Goal: Information Seeking & Learning: Check status

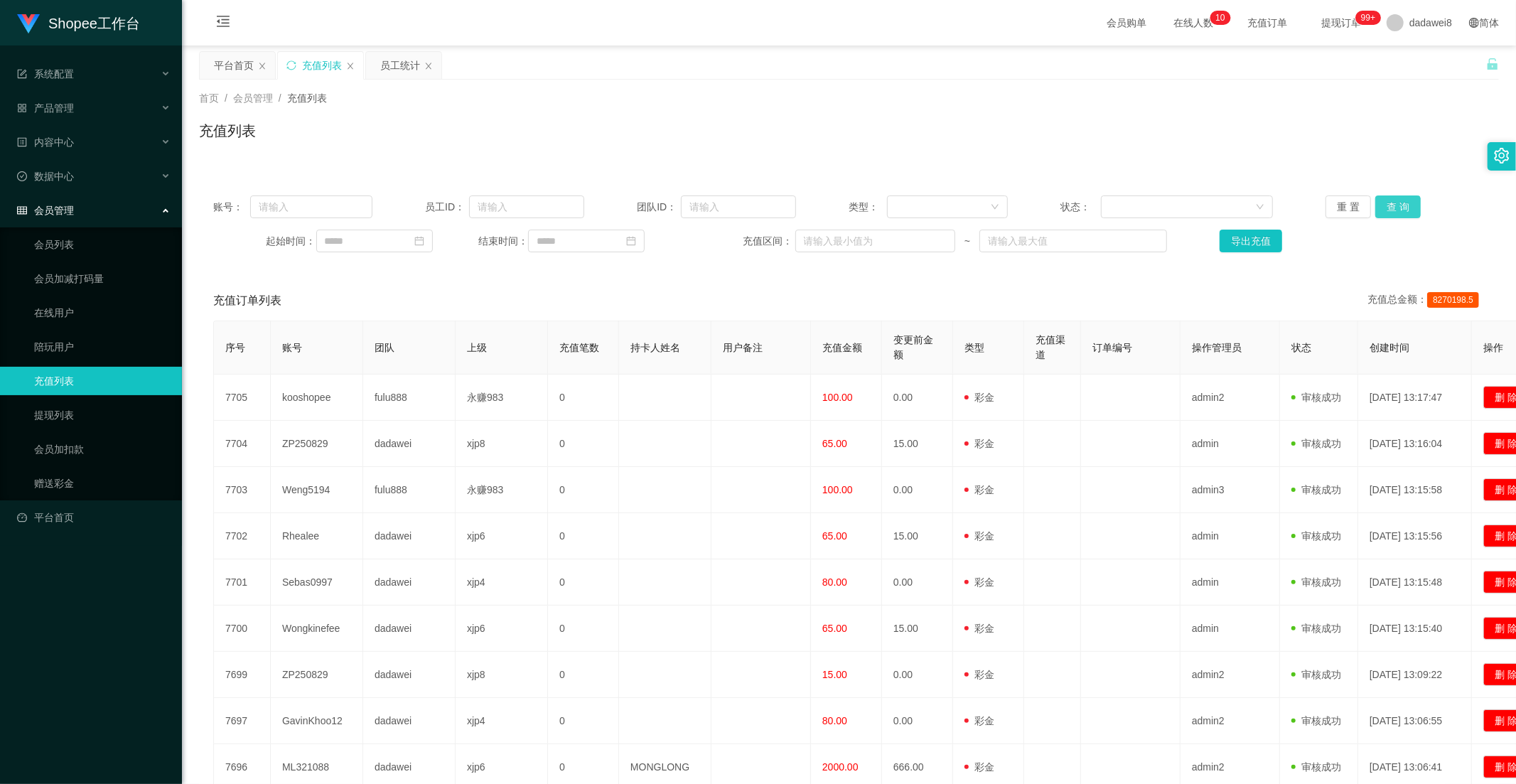
click at [1387, 203] on button "查 询" at bounding box center [1398, 207] width 45 height 23
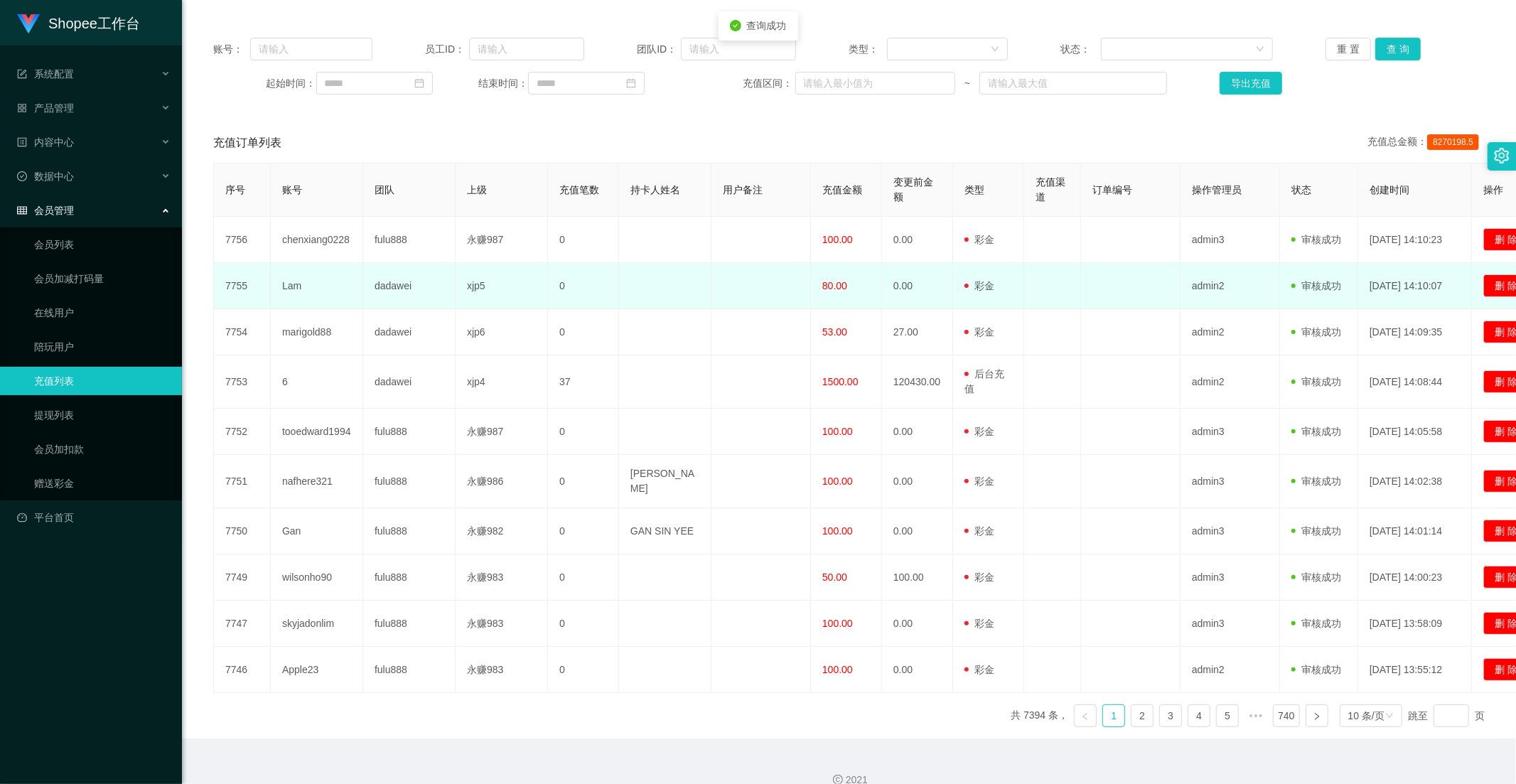
scroll to position [178, 0]
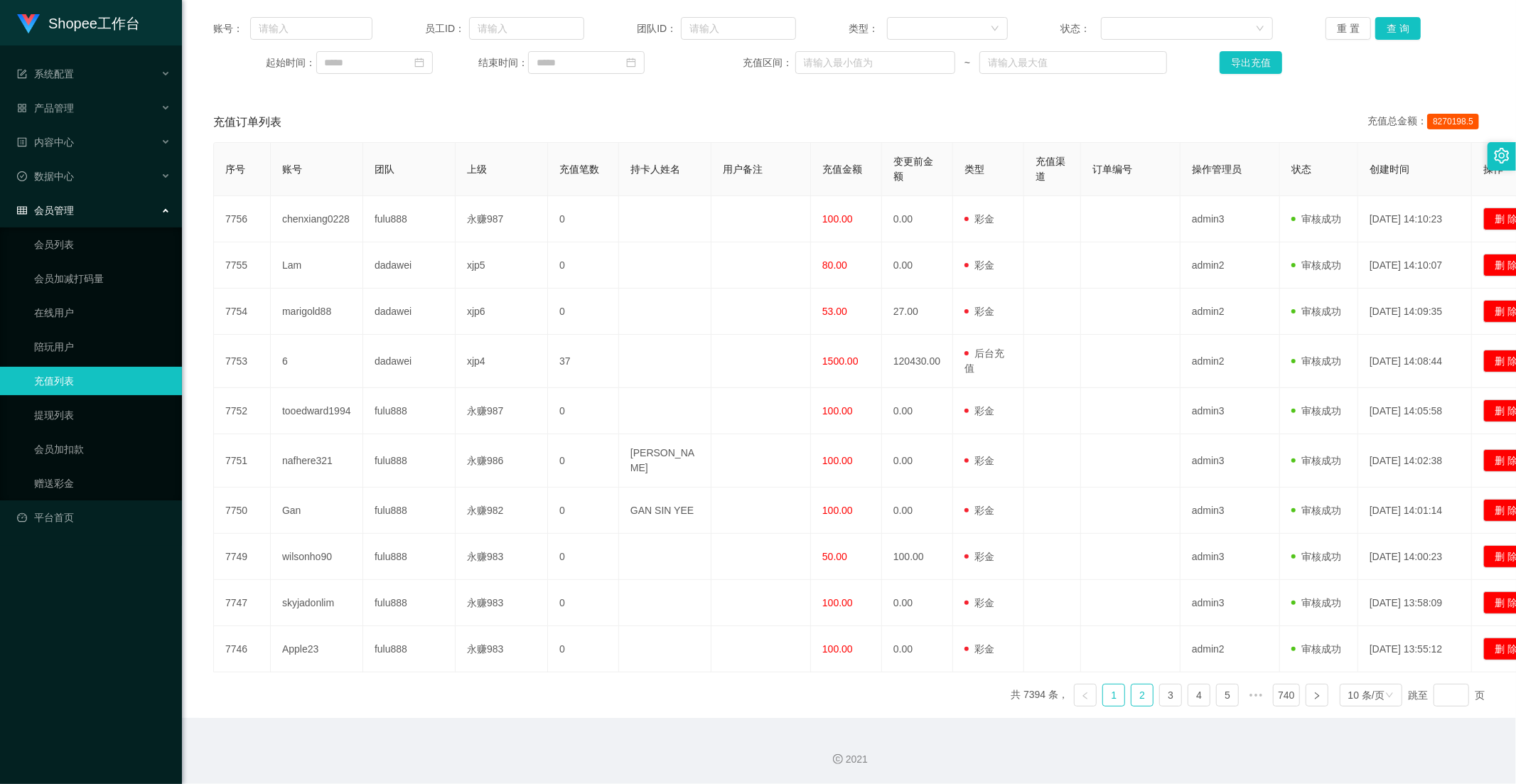
click at [1132, 693] on link "2" at bounding box center [1142, 694] width 21 height 21
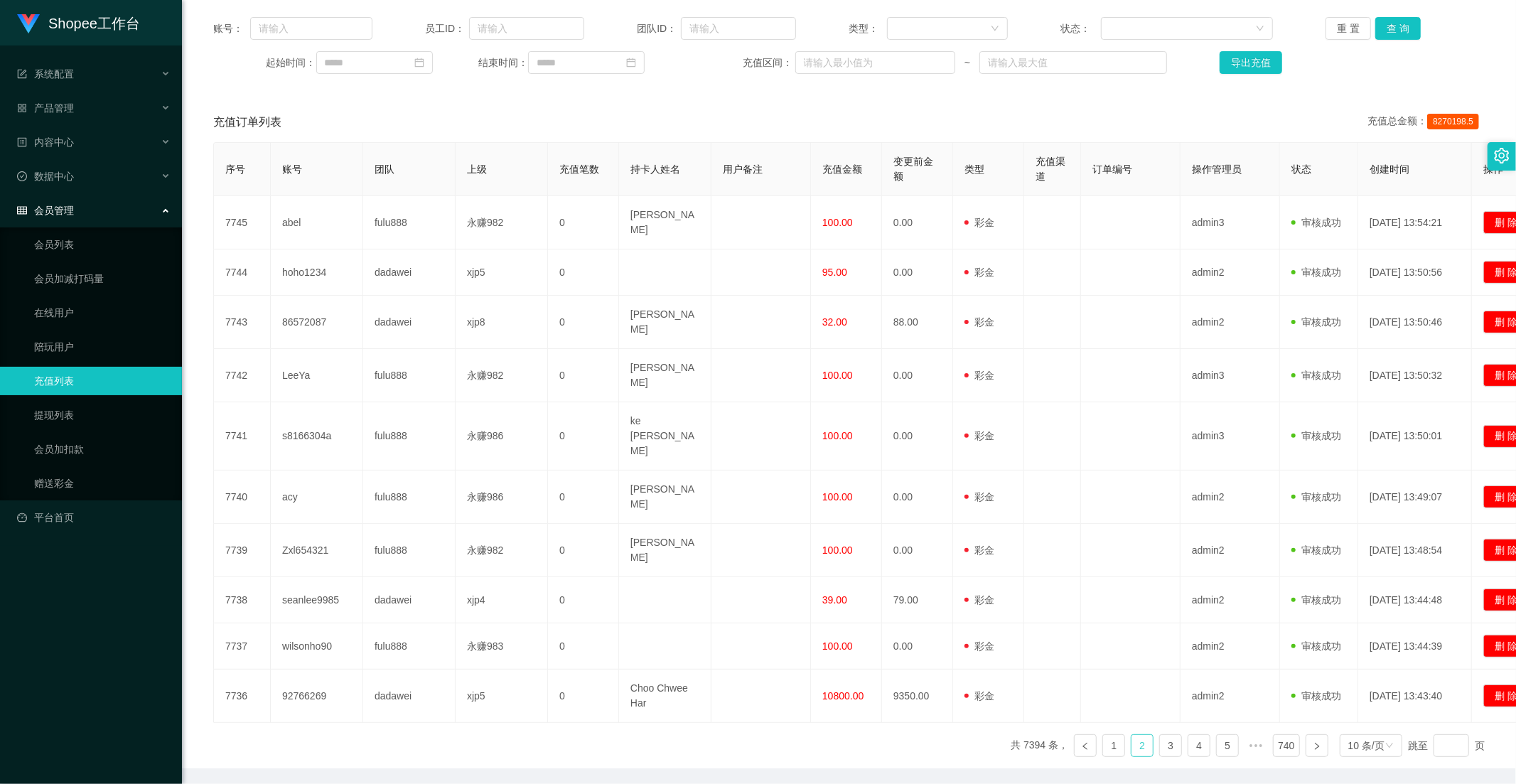
scroll to position [172, 0]
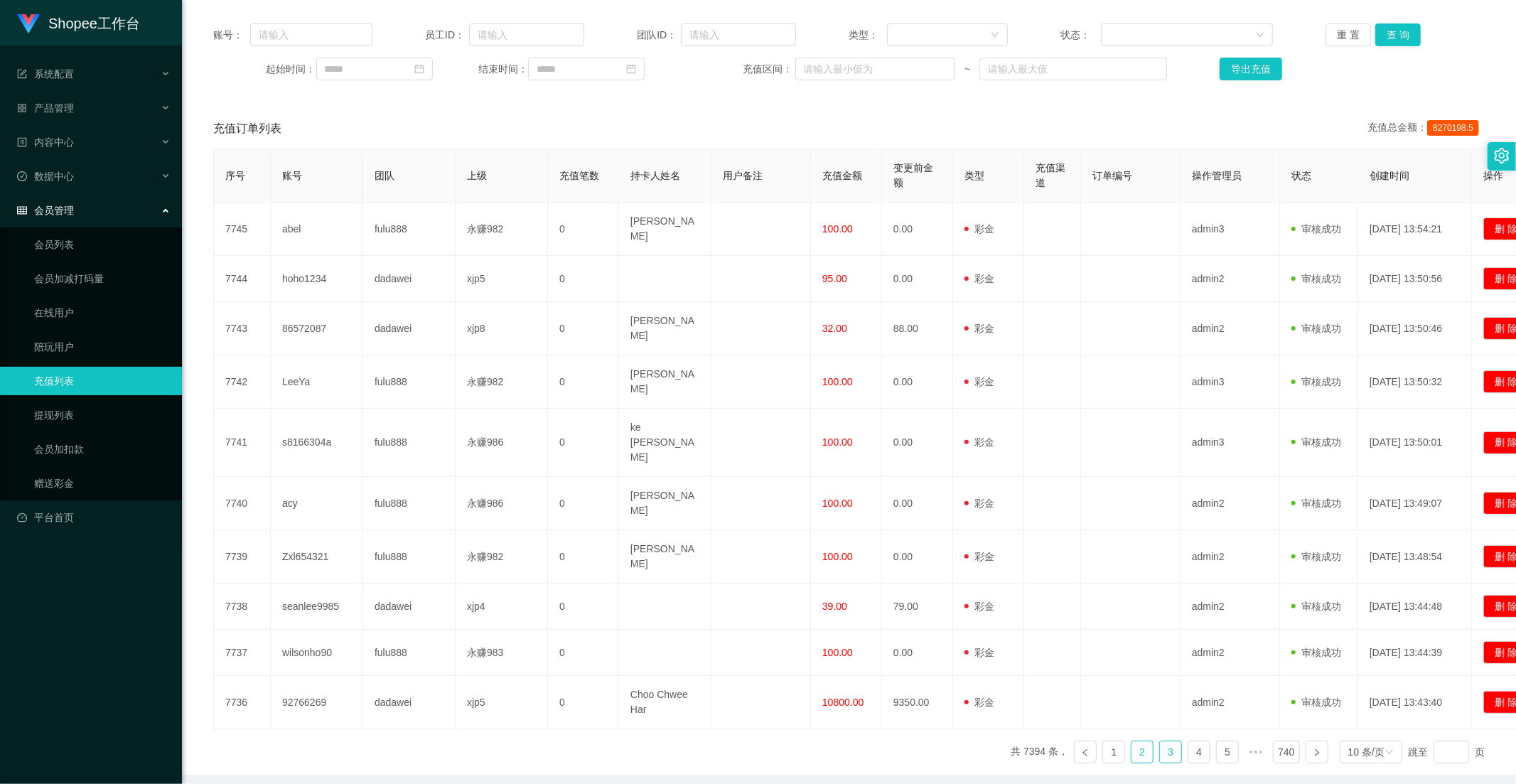
click at [1160, 741] on link "3" at bounding box center [1170, 752] width 21 height 21
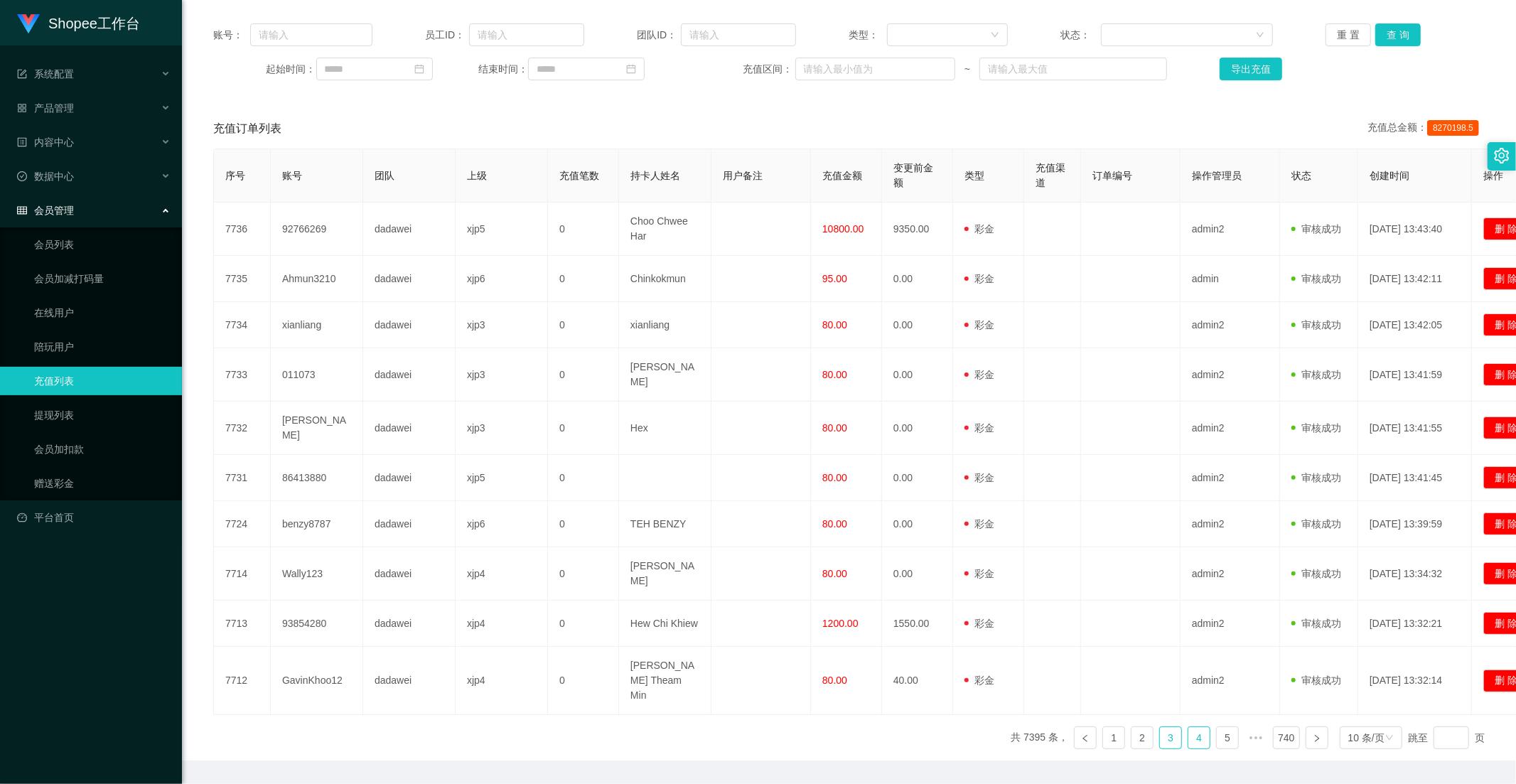
click at [1197, 727] on link "4" at bounding box center [1199, 737] width 21 height 21
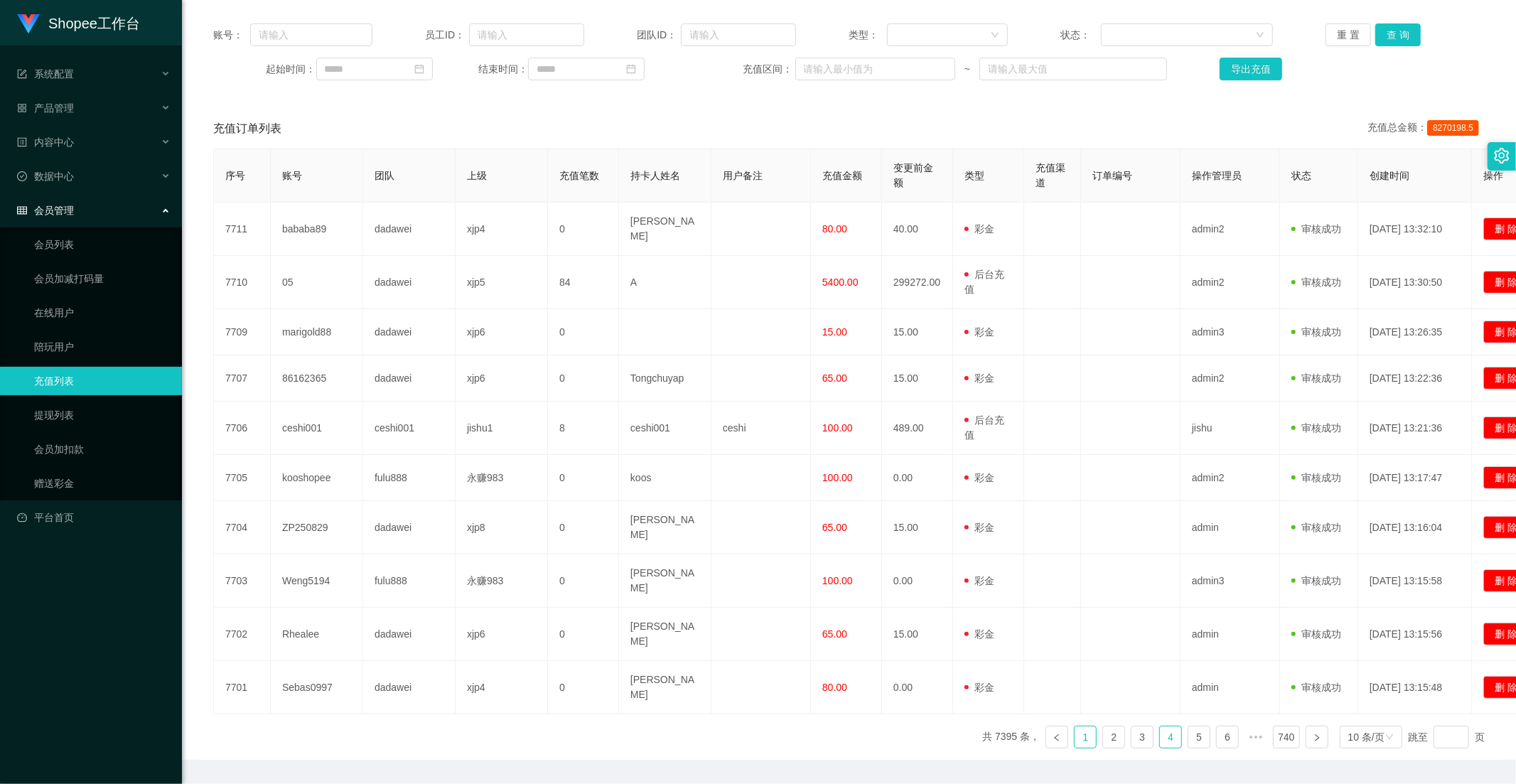
click at [1075, 726] on link "1" at bounding box center [1086, 736] width 21 height 21
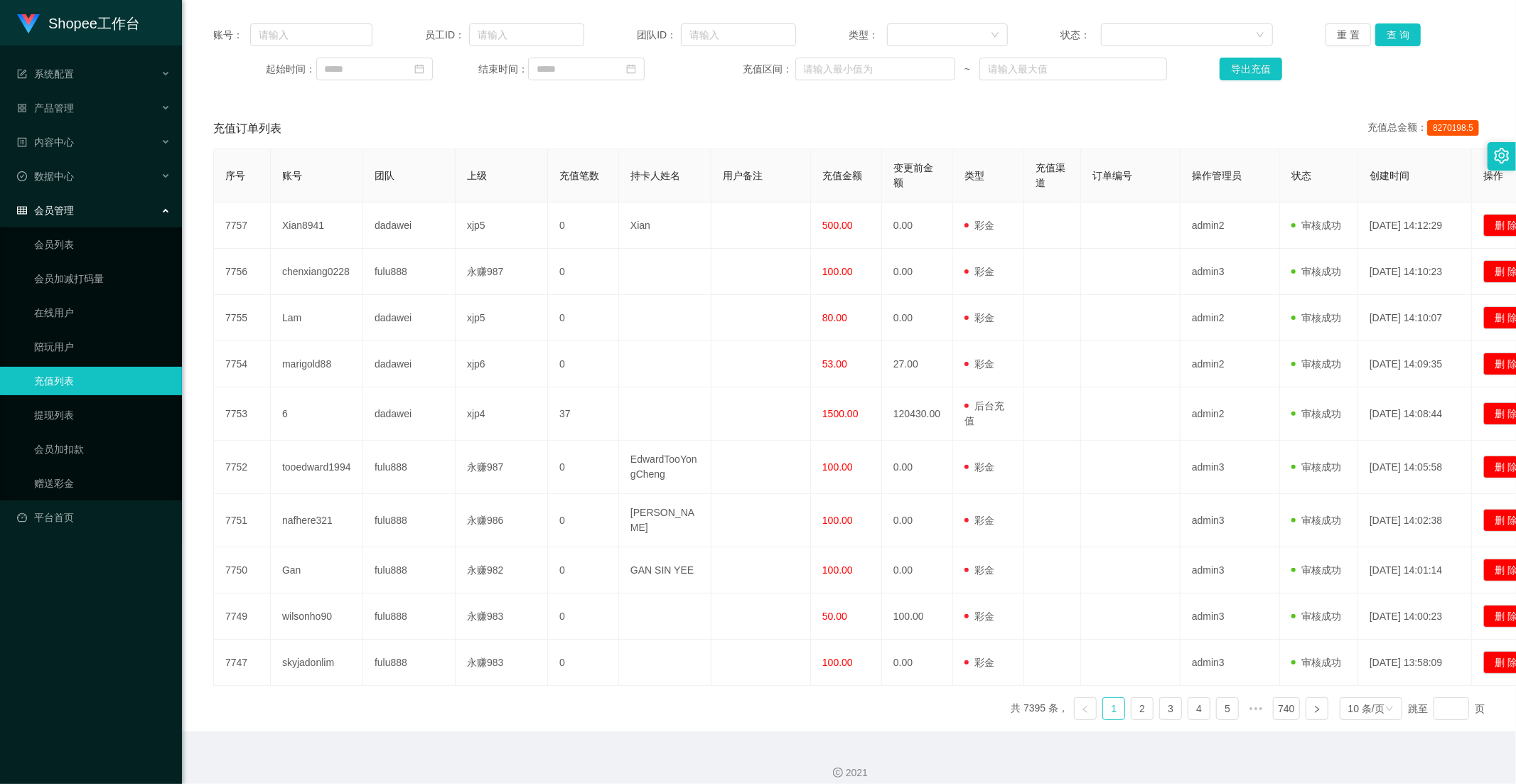
scroll to position [15, 0]
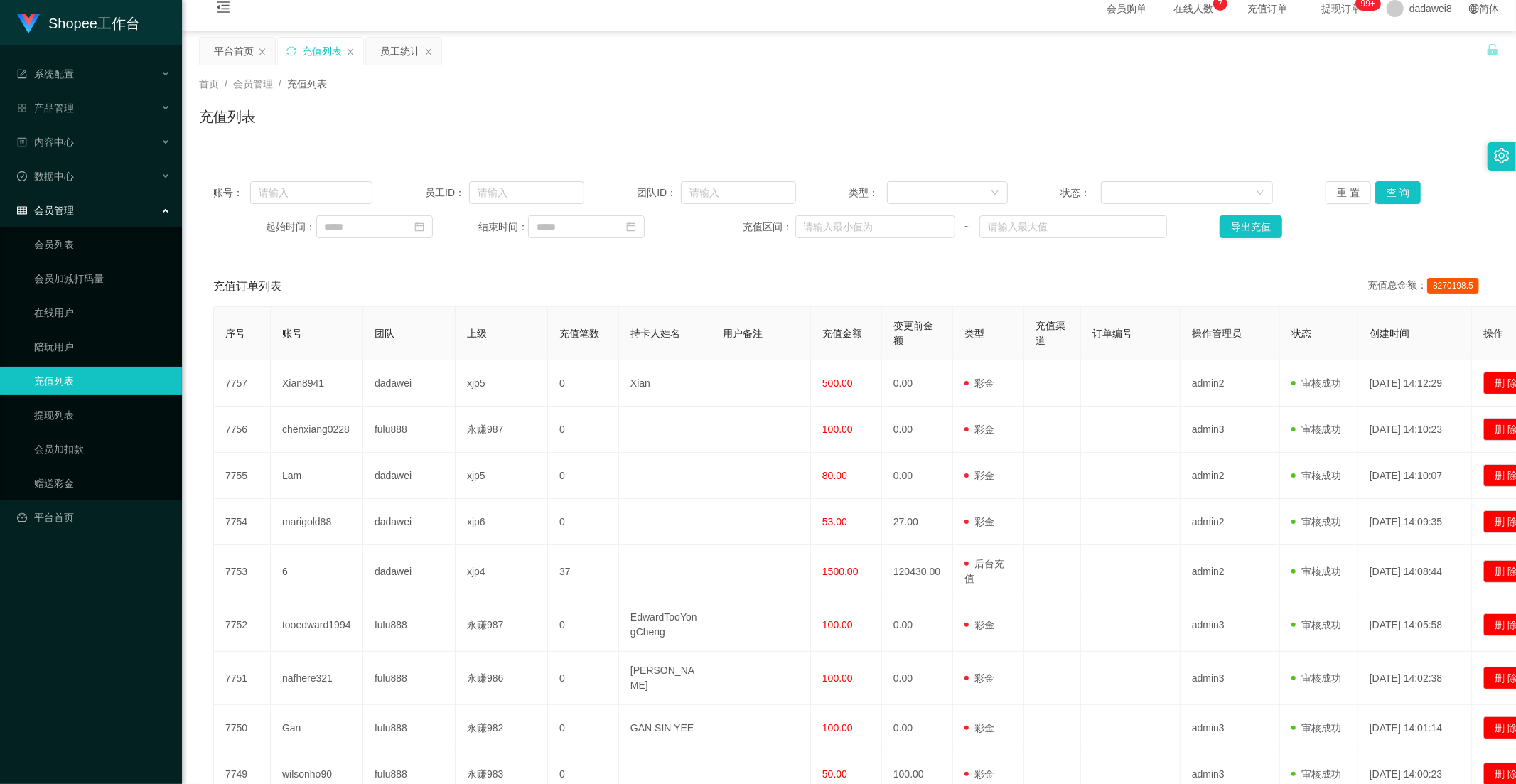
click at [382, 36] on main "关闭左侧 关闭右侧 关闭其它 刷新页面 平台首页 充值列表 员工统计 首页 / 会员管理 / 充值列表 / 充值列表 账号： 员工ID： 团队ID： 类型： …" at bounding box center [849, 460] width 1334 height 857
click at [403, 53] on div "员工统计" at bounding box center [400, 51] width 40 height 27
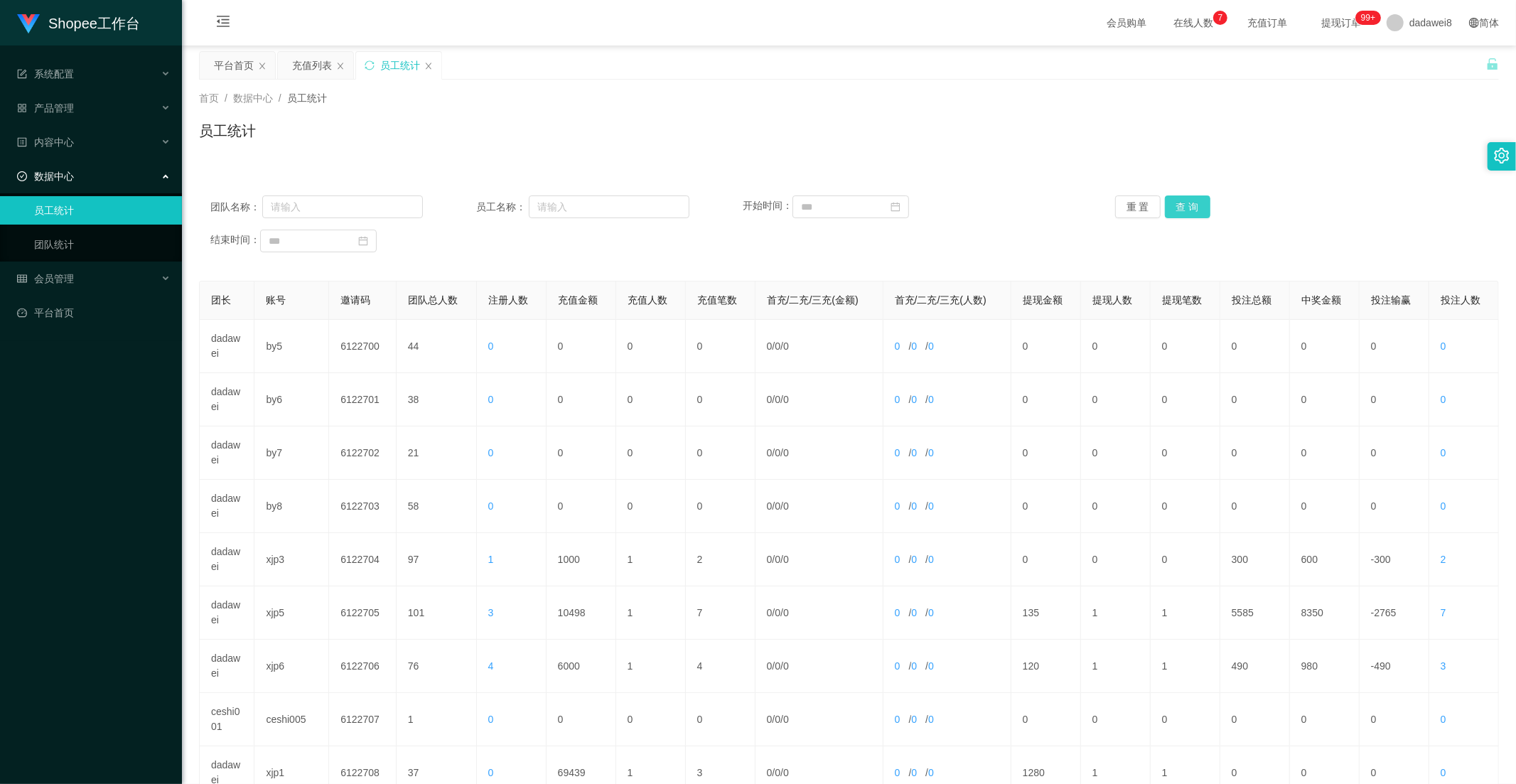
click at [1184, 212] on button "查 询" at bounding box center [1187, 207] width 45 height 23
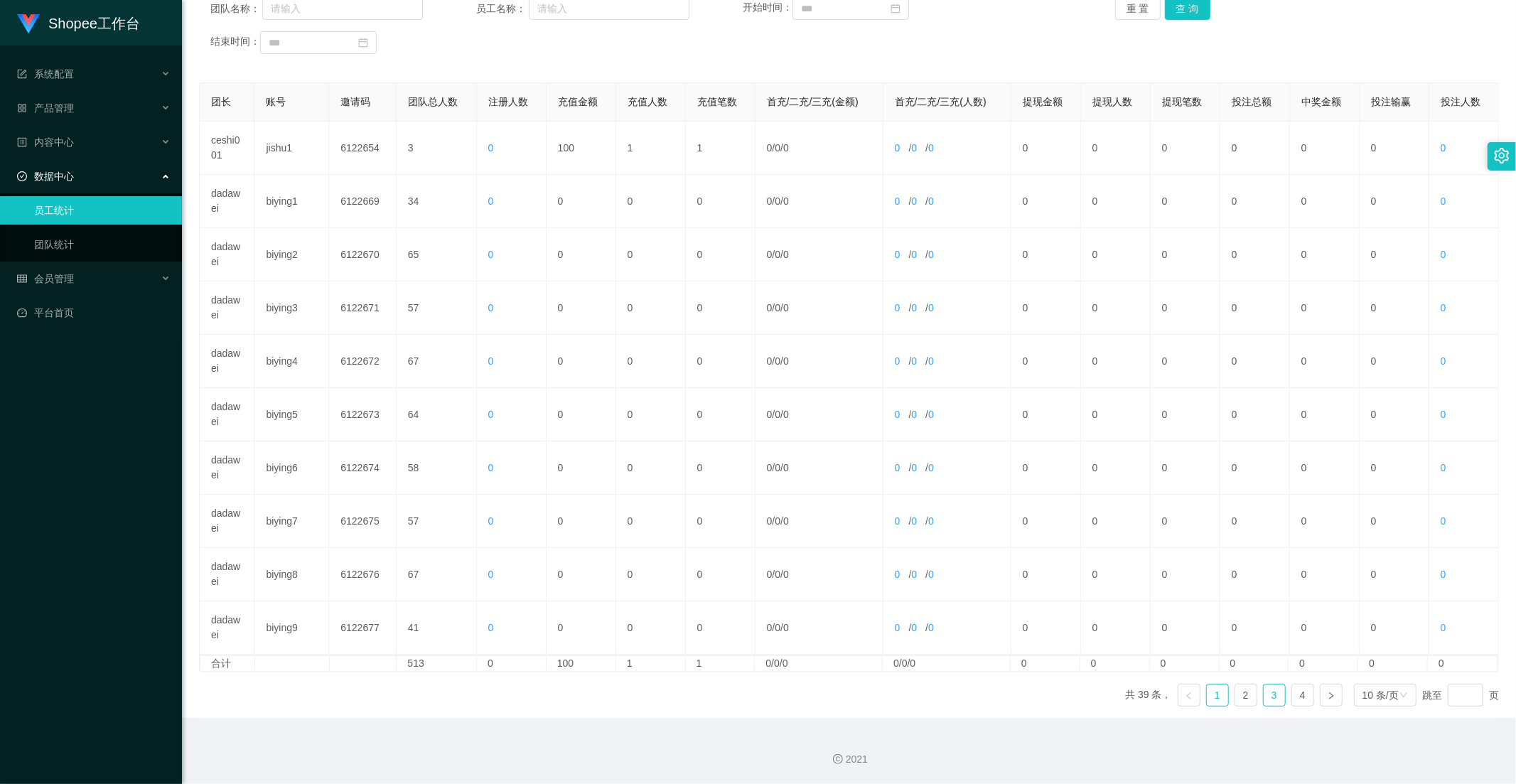
click at [1264, 694] on link "3" at bounding box center [1275, 694] width 21 height 21
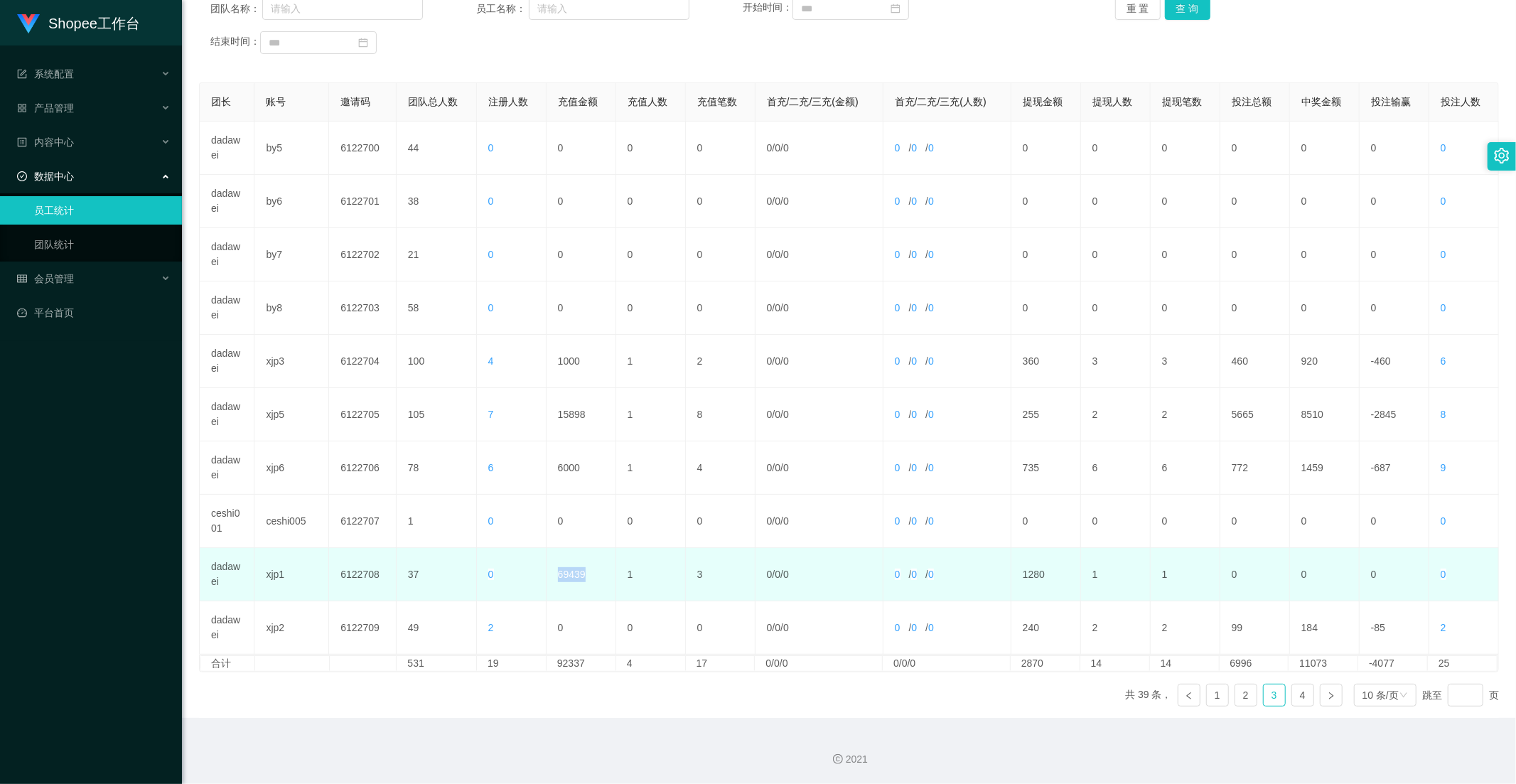
drag, startPoint x: 587, startPoint y: 576, endPoint x: 520, endPoint y: 566, distance: 67.7
click at [520, 566] on tr "dadawei xjp1 6122708 37 0 69439 1 3 0 / 0 / 0 0 / 0 / 0 1280 1 1 0 0 0 0" at bounding box center [849, 575] width 1300 height 53
click at [542, 595] on td "0" at bounding box center [512, 575] width 69 height 53
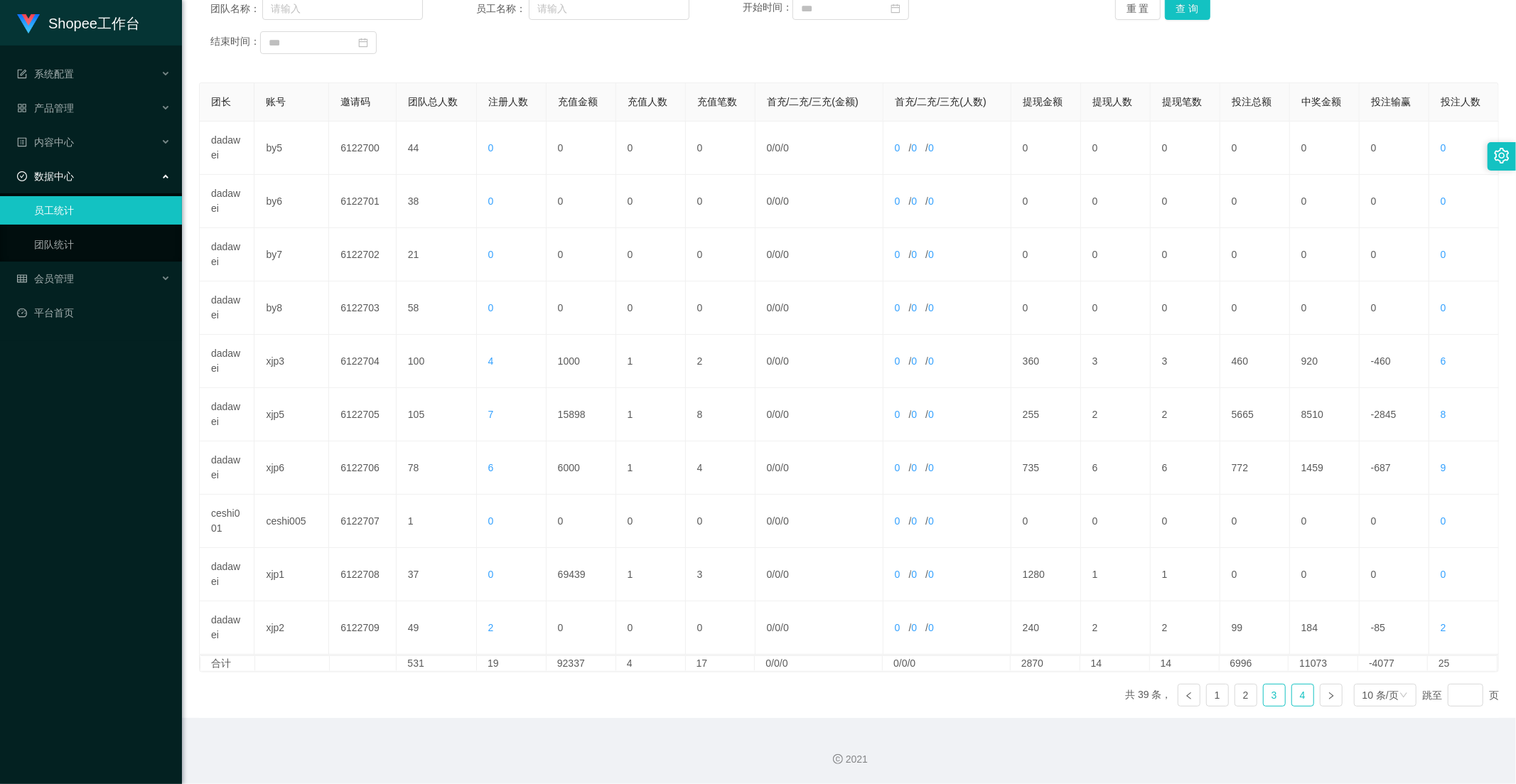
click at [1294, 697] on link "4" at bounding box center [1303, 694] width 21 height 21
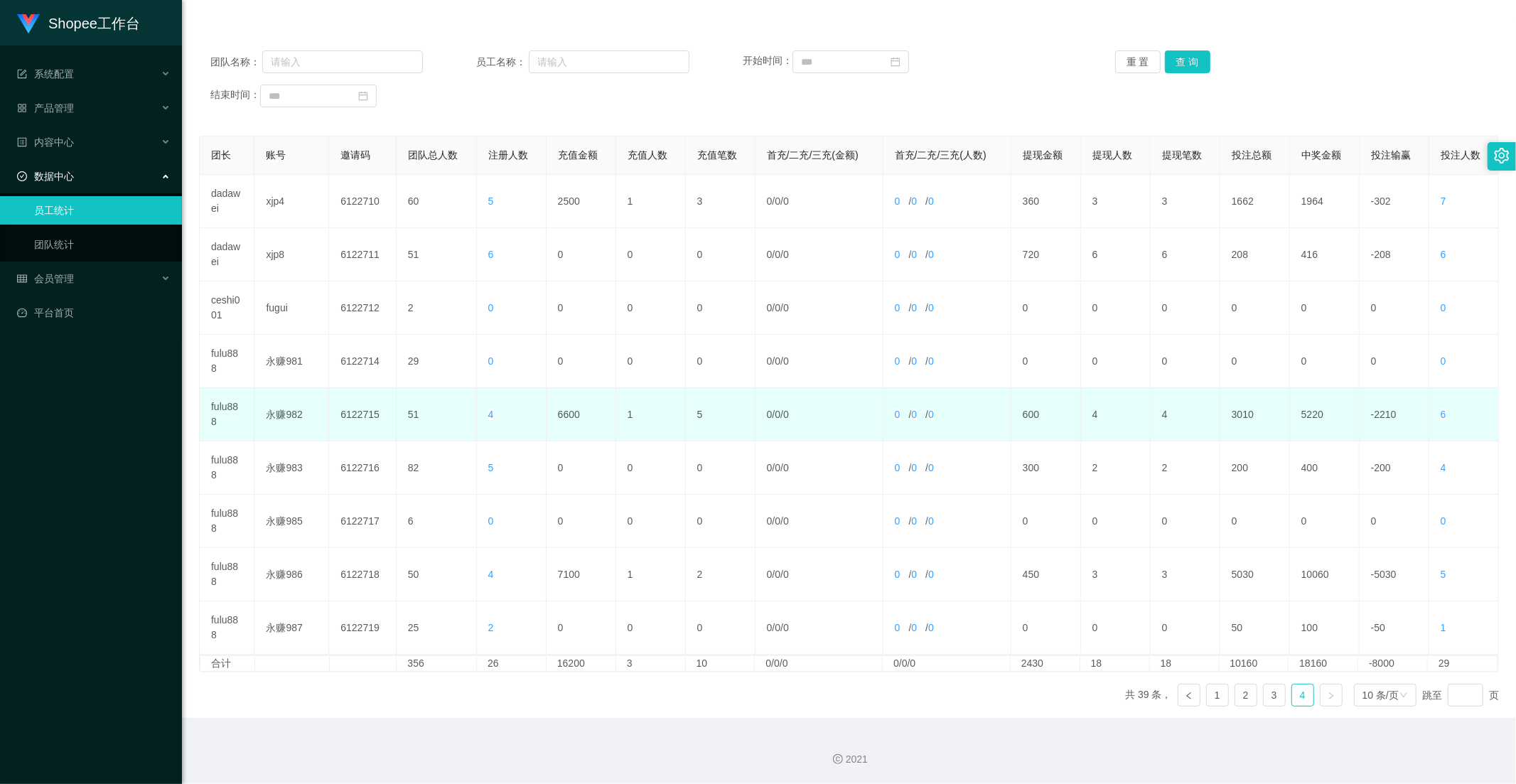
click at [564, 407] on td "6600" at bounding box center [582, 415] width 69 height 53
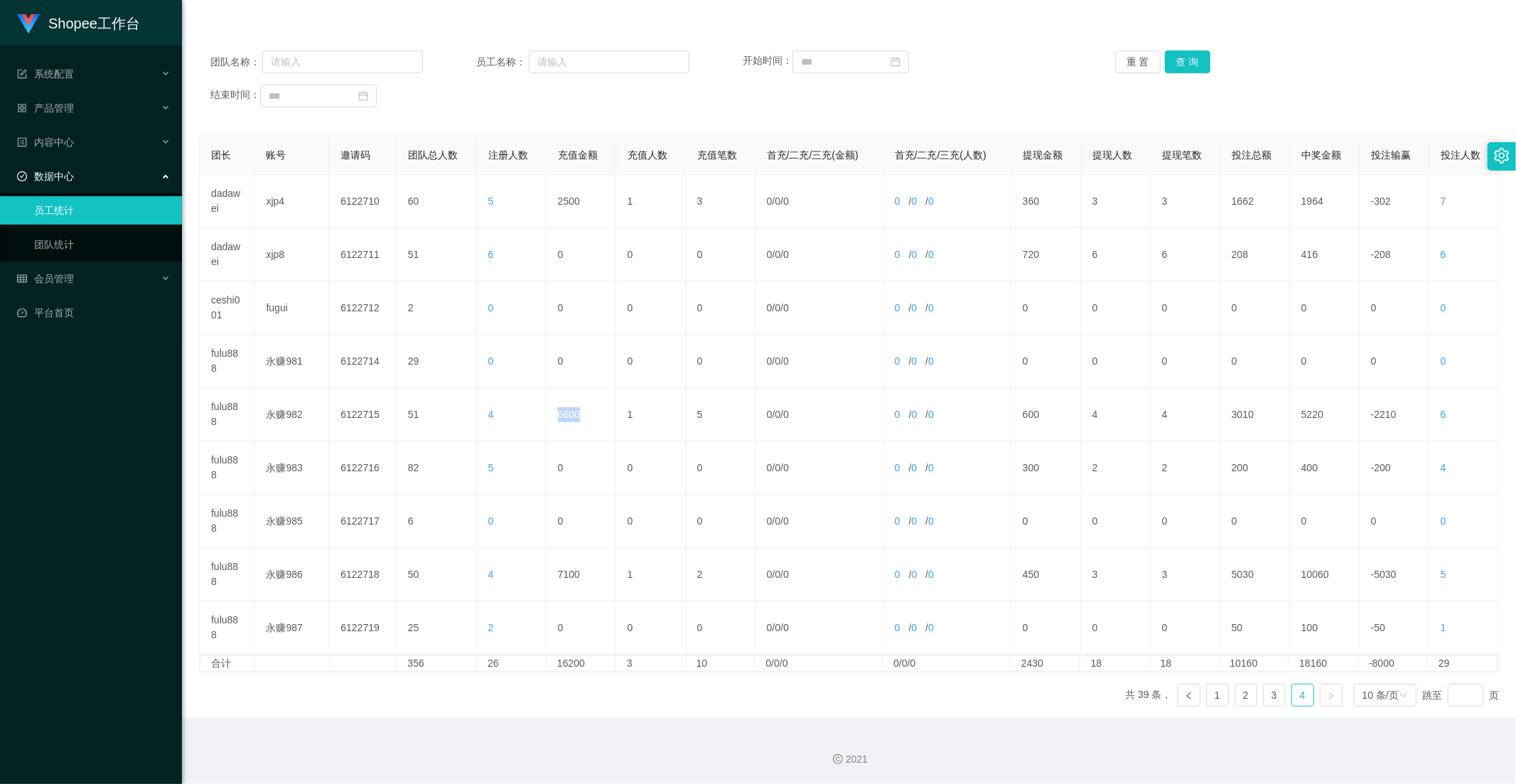
copy td "6600"
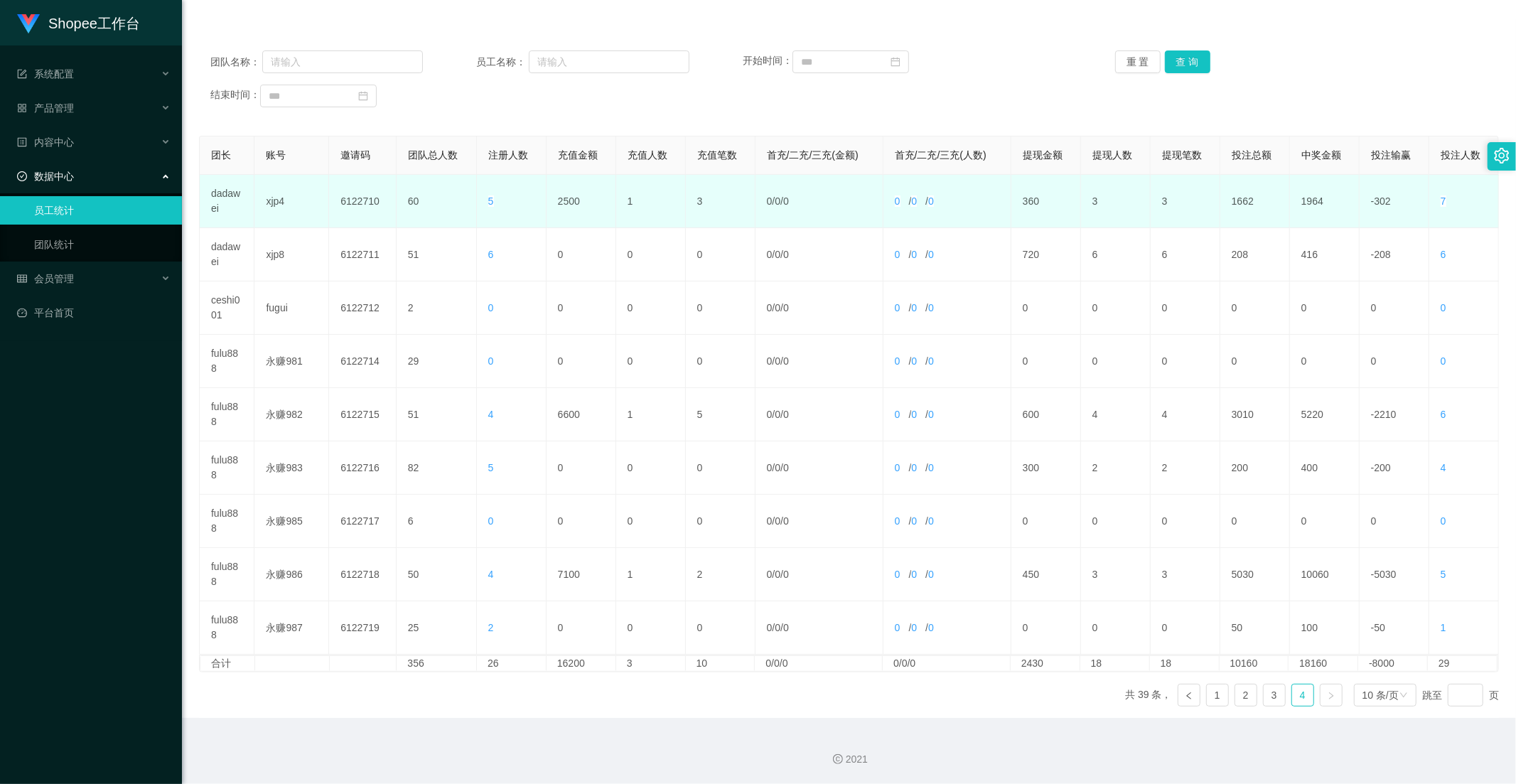
click at [561, 212] on td "2500" at bounding box center [582, 201] width 69 height 53
click at [564, 203] on td "2500" at bounding box center [582, 201] width 69 height 53
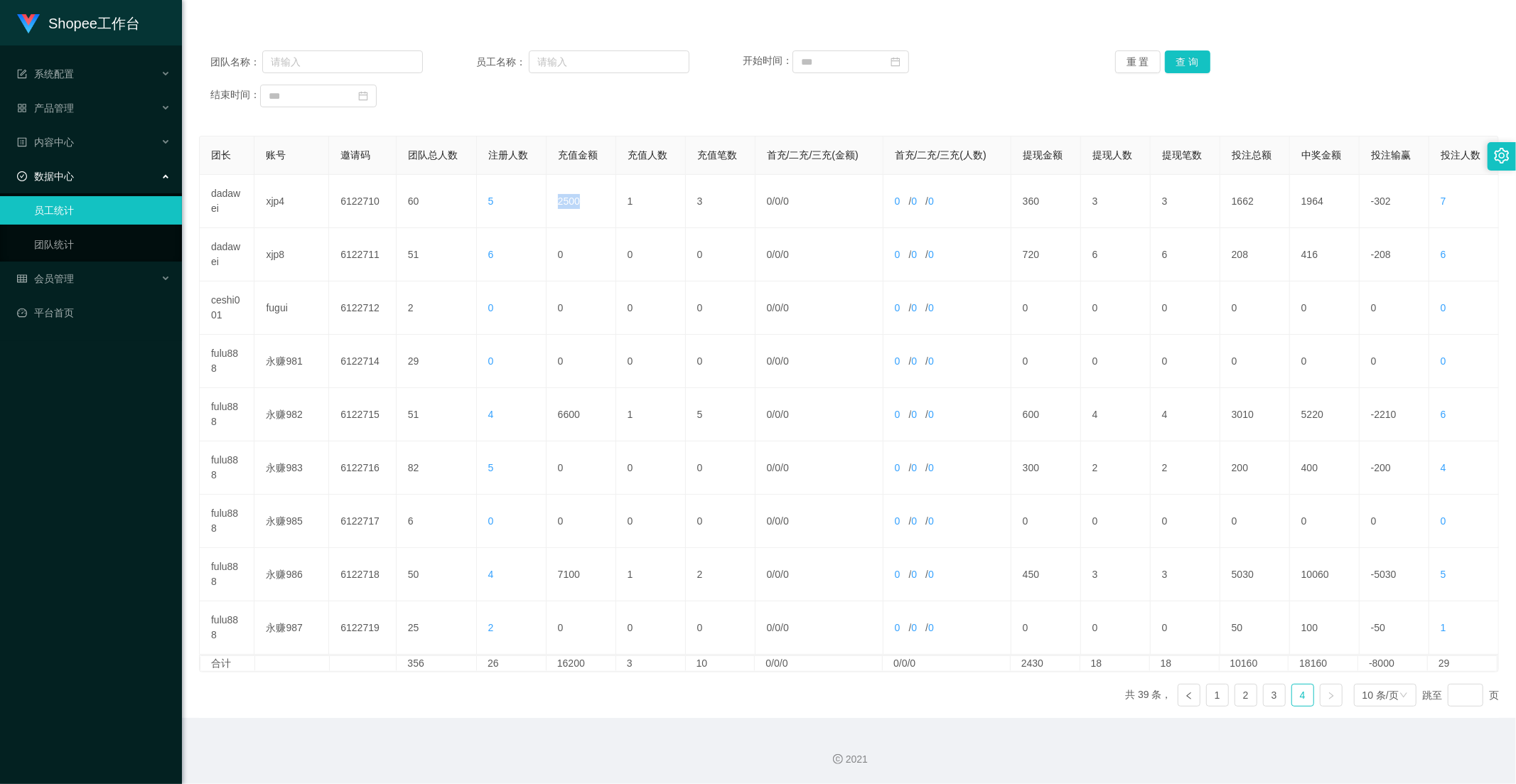
copy td "2500"
drag, startPoint x: 1266, startPoint y: 690, endPoint x: 1245, endPoint y: 690, distance: 21.0
click at [1266, 690] on link "3" at bounding box center [1275, 694] width 21 height 21
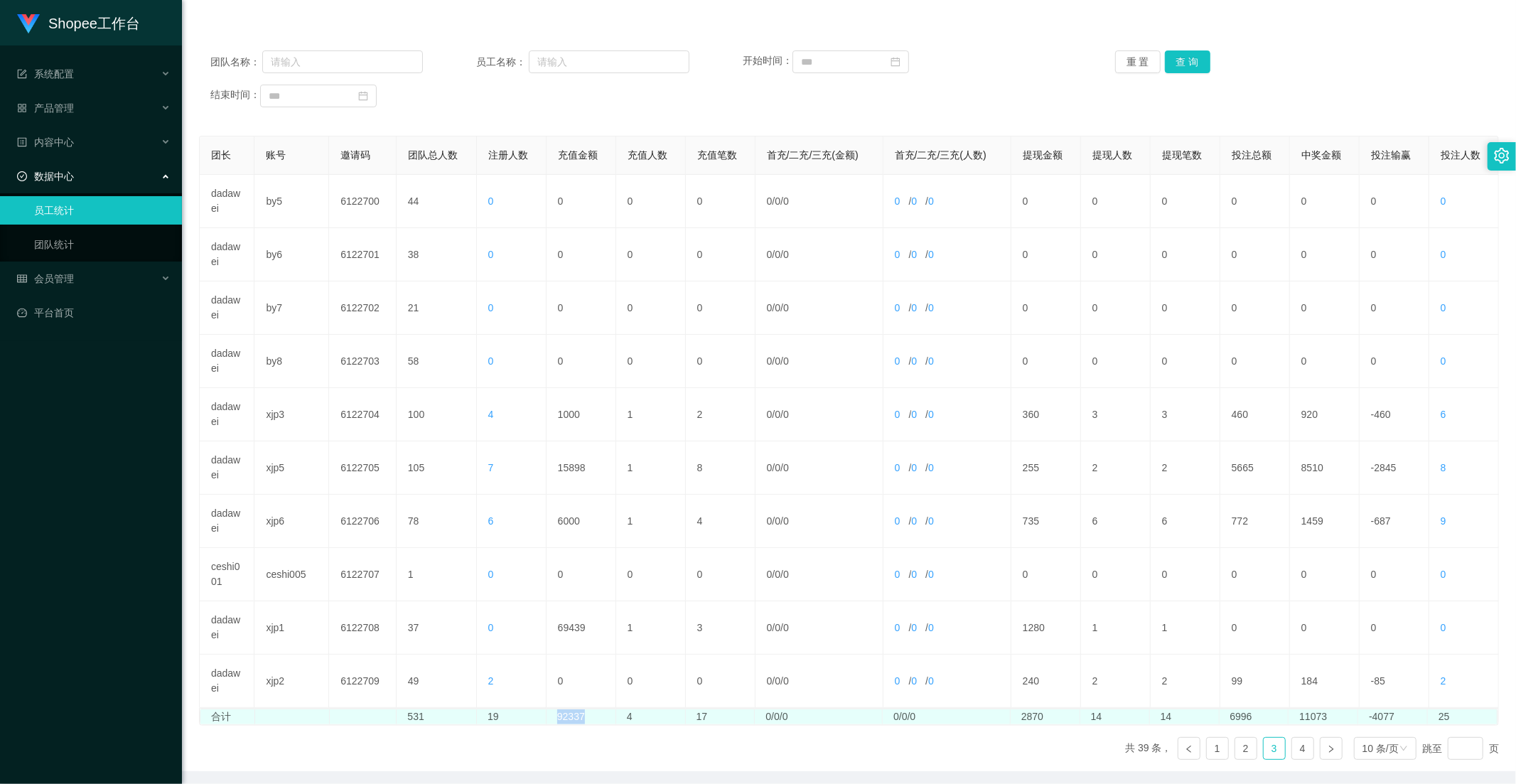
drag, startPoint x: 582, startPoint y: 715, endPoint x: 554, endPoint y: 715, distance: 28.0
click at [554, 715] on td "92337" at bounding box center [582, 716] width 69 height 15
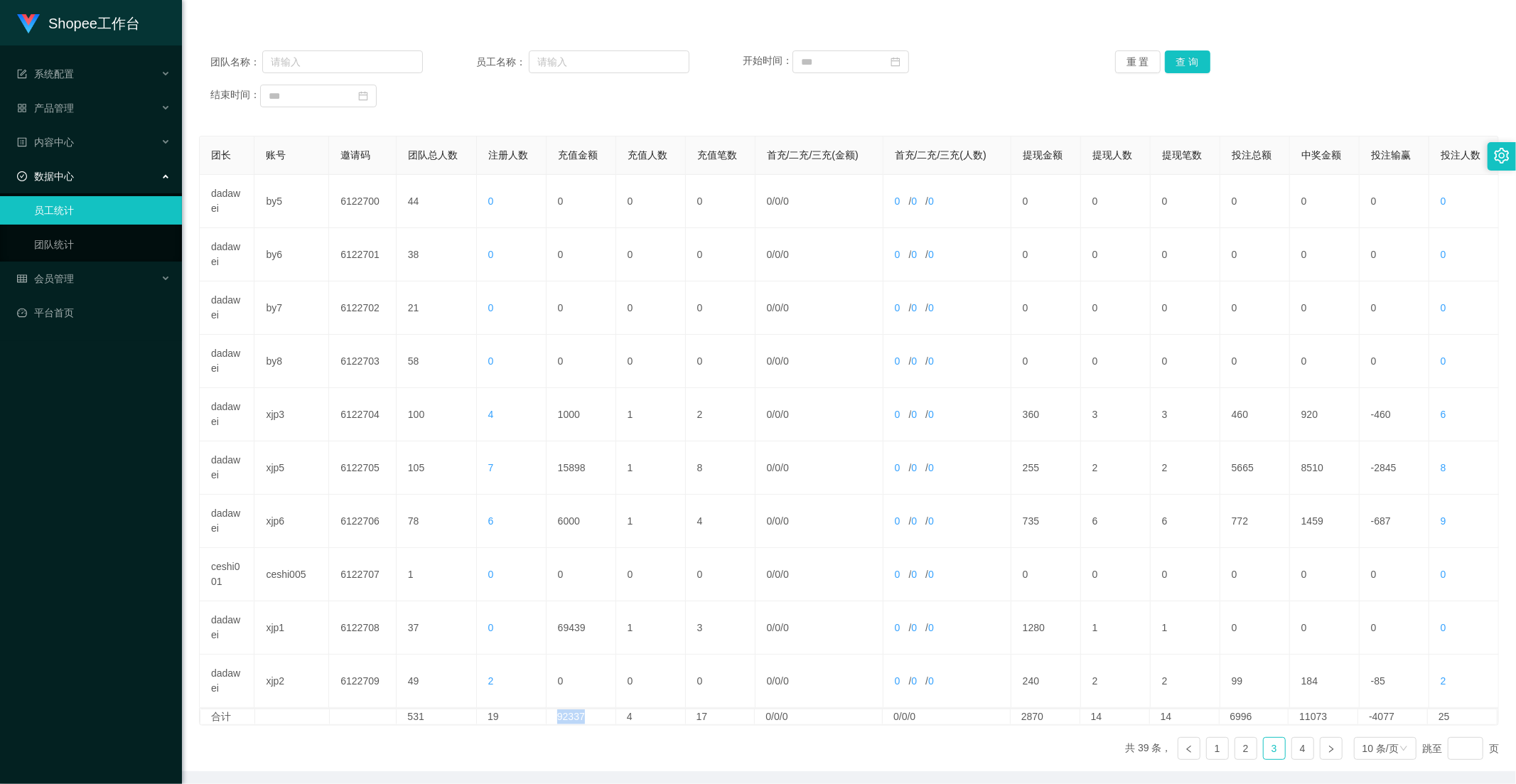
copy td "92337"
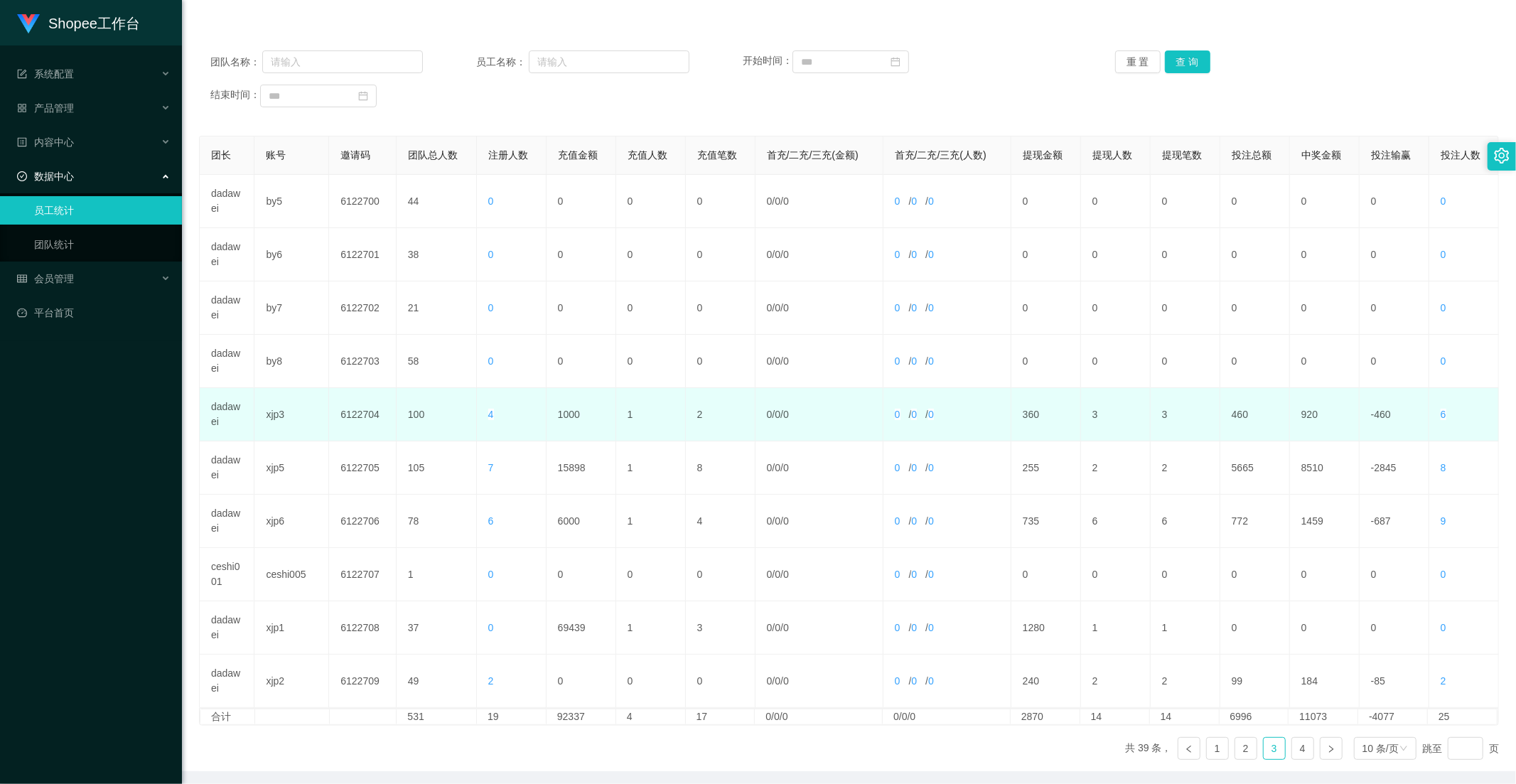
click at [706, 434] on td "2" at bounding box center [720, 415] width 69 height 53
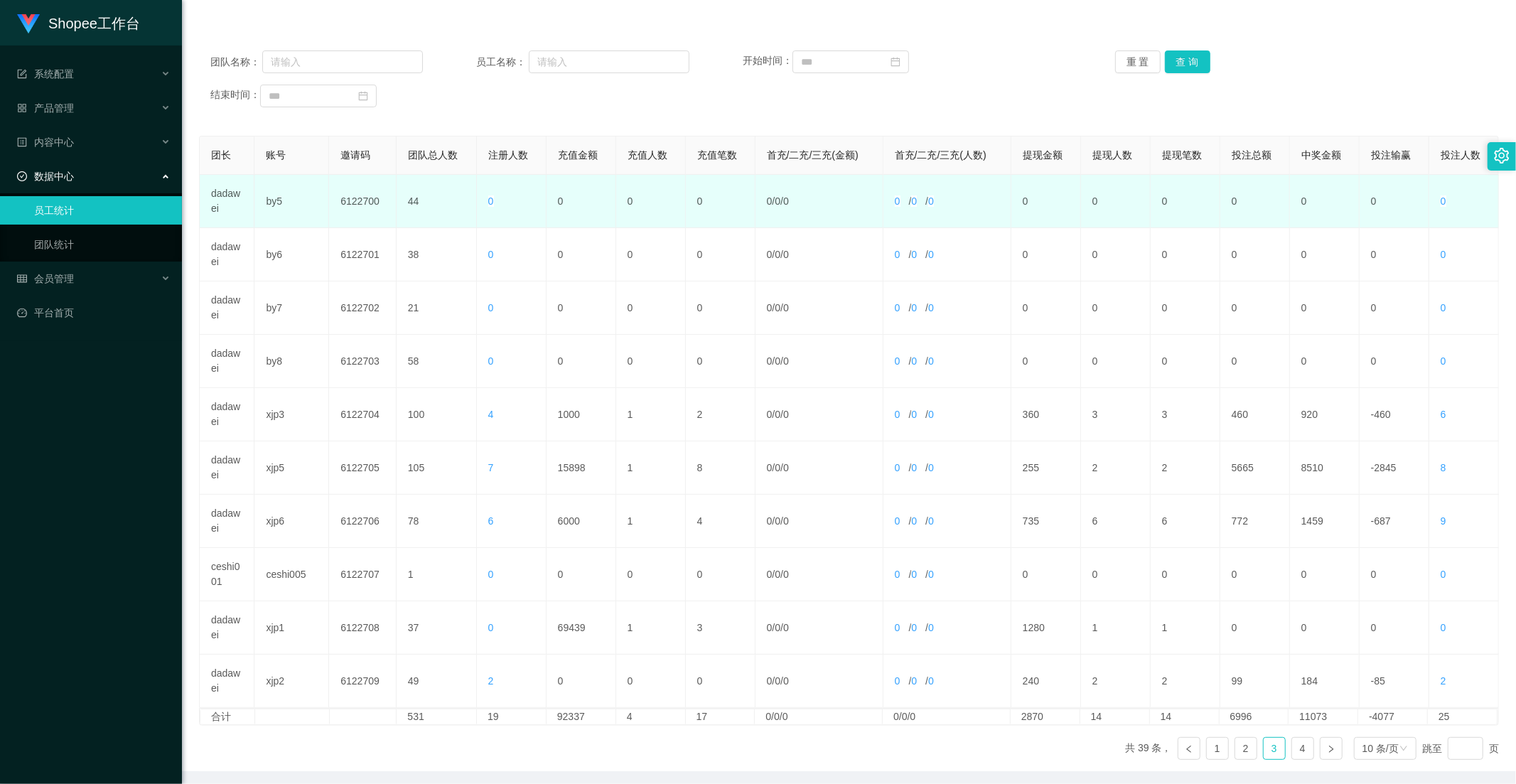
scroll to position [0, 0]
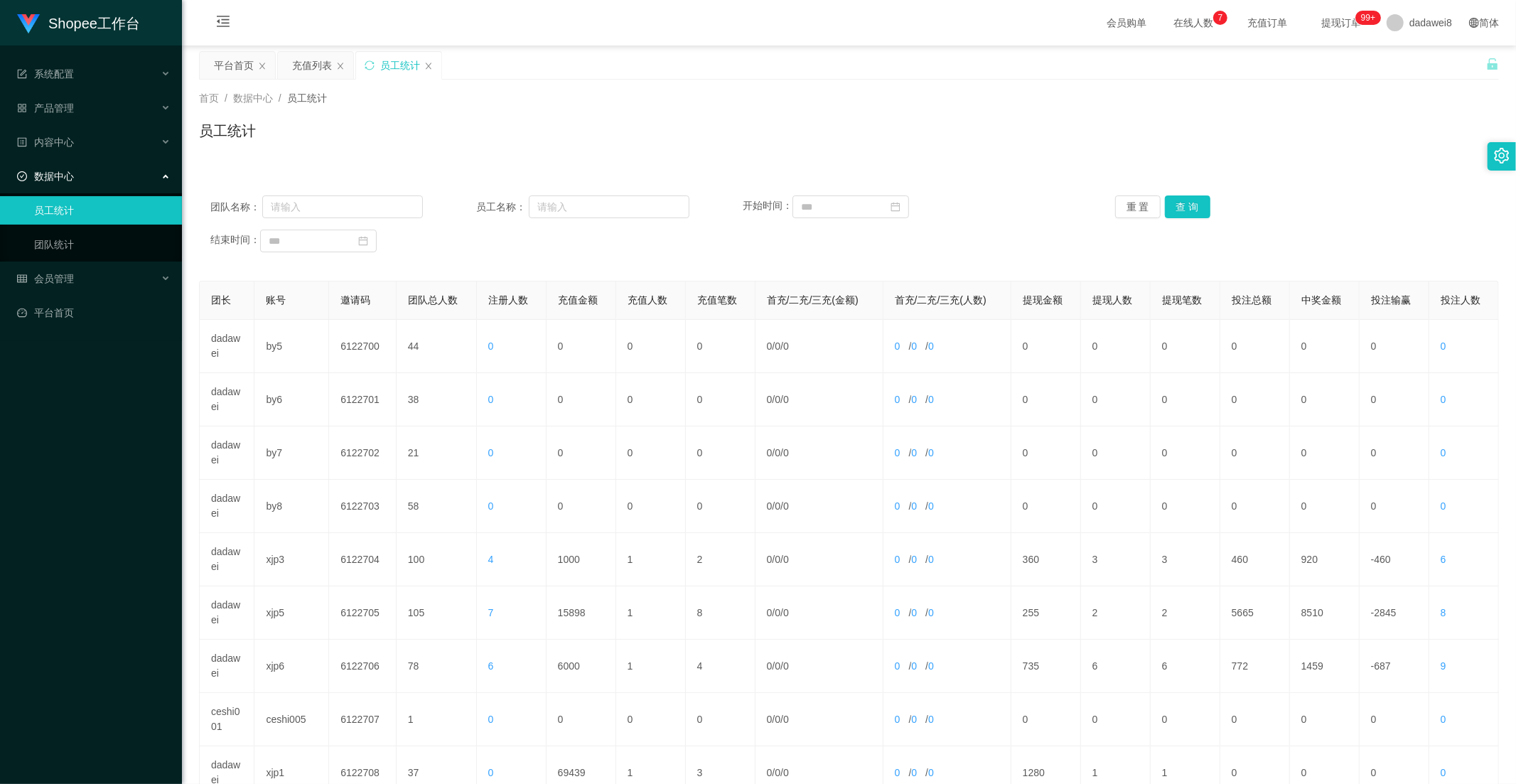
click at [313, 65] on div "充值列表" at bounding box center [312, 65] width 40 height 27
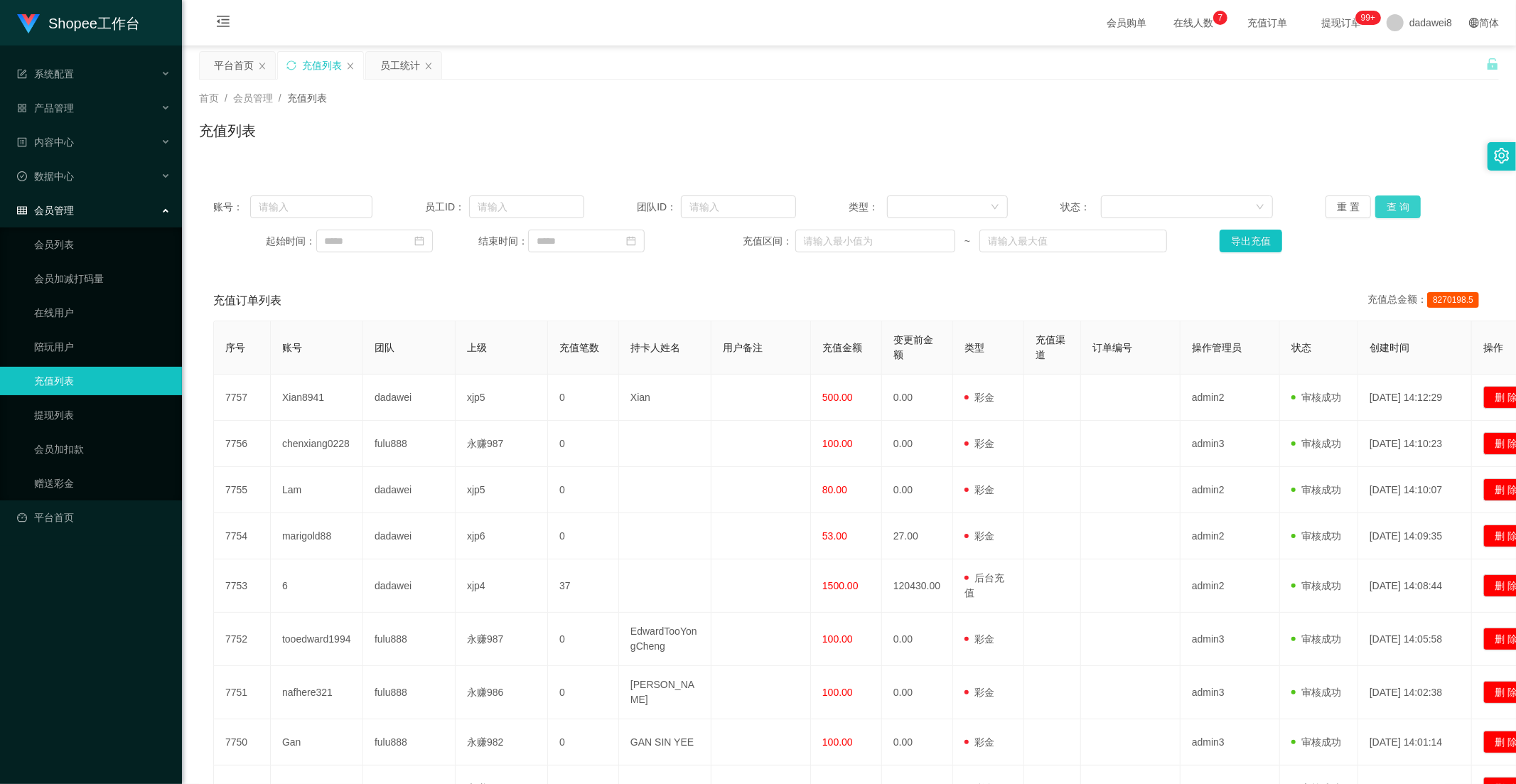
click at [1375, 210] on button "查 询" at bounding box center [1398, 207] width 45 height 23
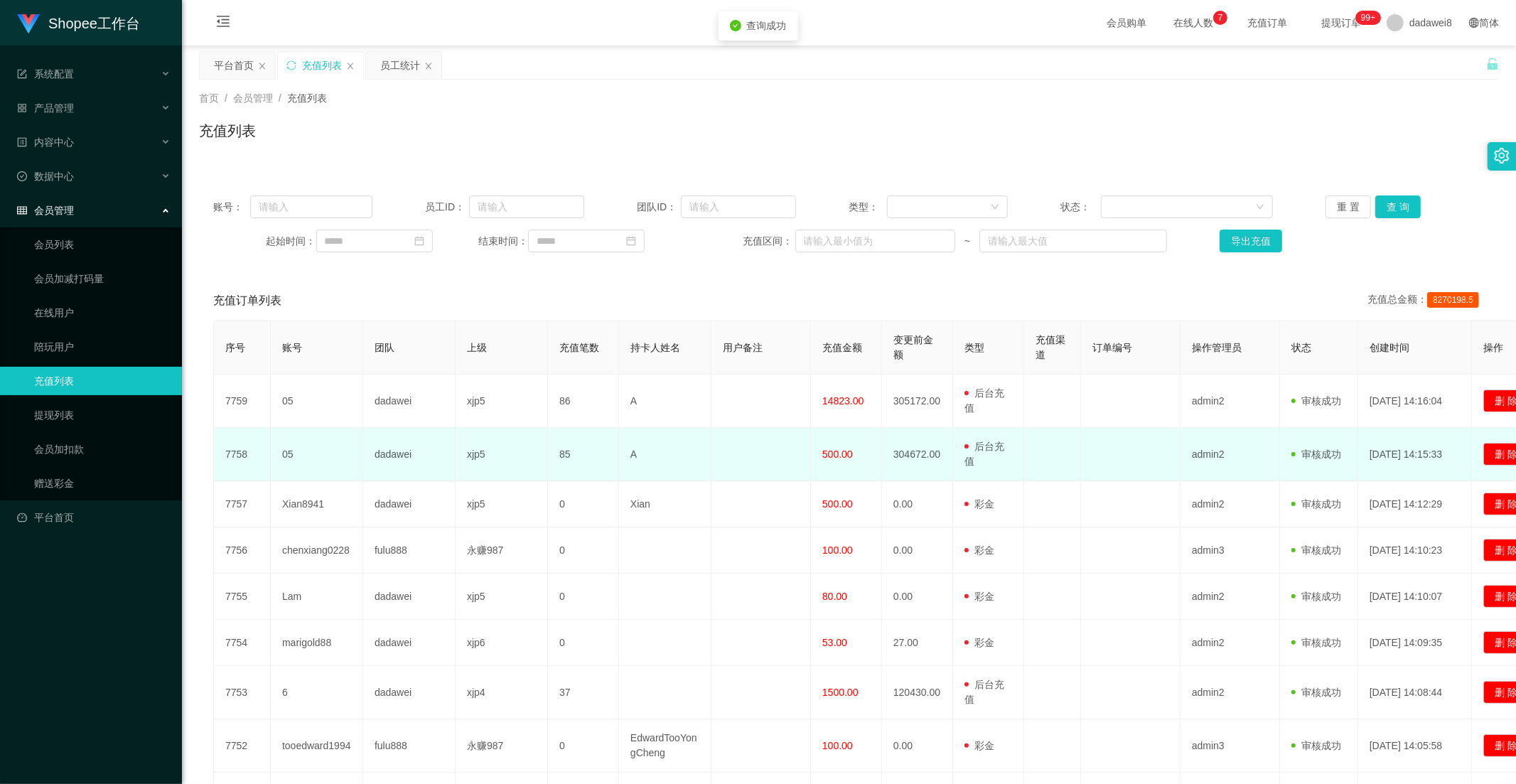
click at [830, 448] on span "500.00" at bounding box center [838, 454] width 31 height 11
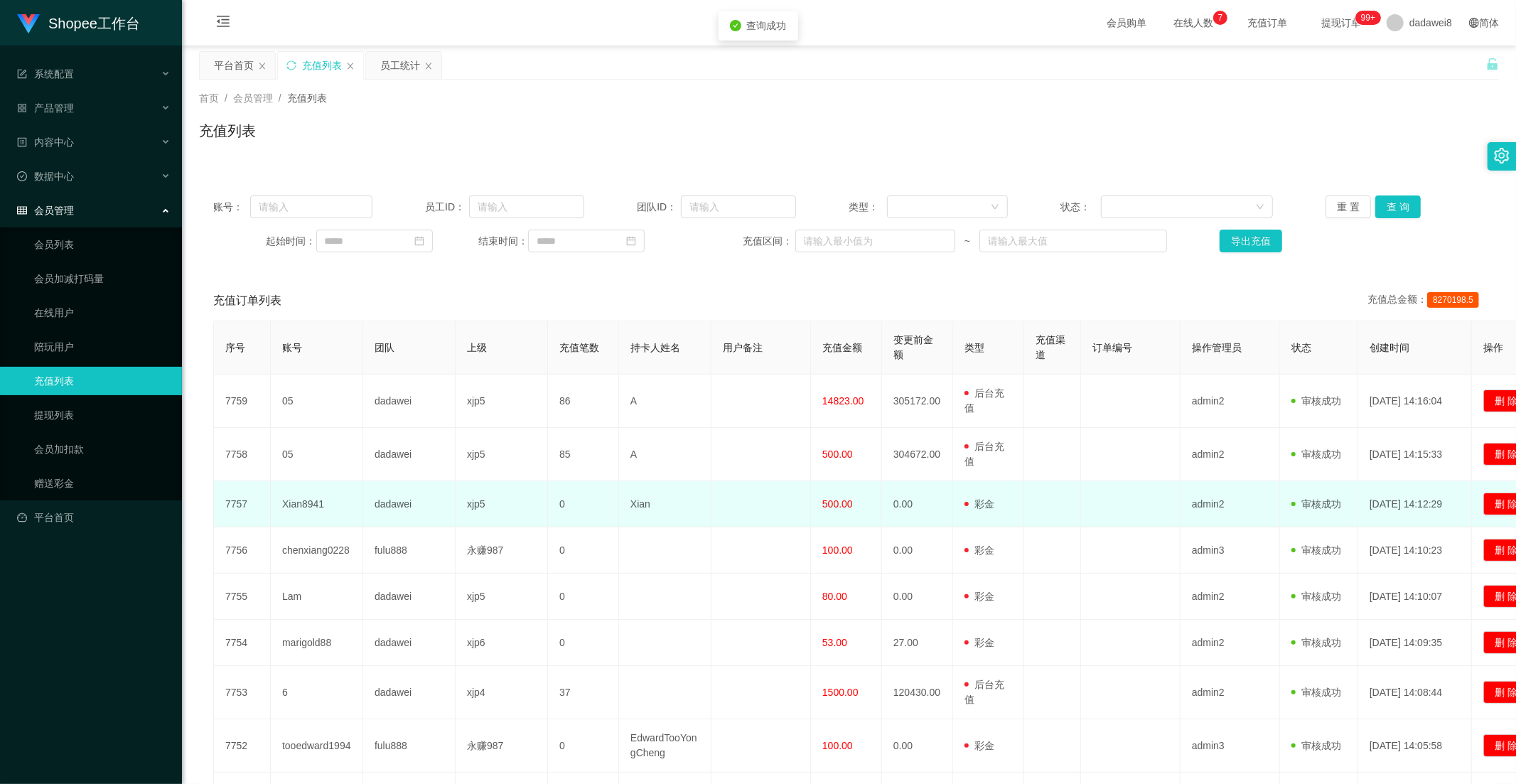
click at [828, 501] on span "500.00" at bounding box center [838, 504] width 31 height 11
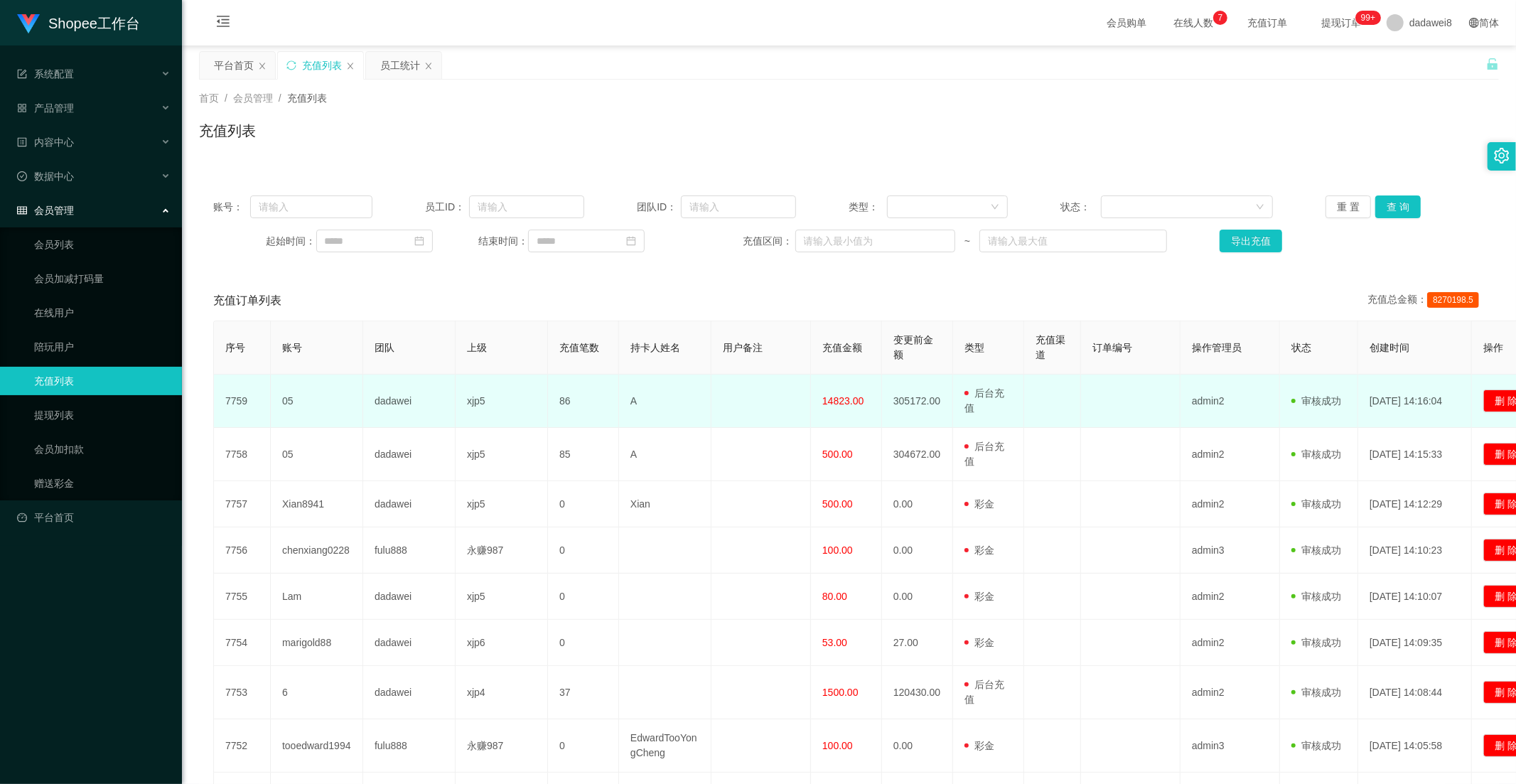
click at [842, 398] on span "14823.00" at bounding box center [842, 400] width 41 height 11
click at [832, 427] on td "14823.00" at bounding box center [846, 401] width 71 height 53
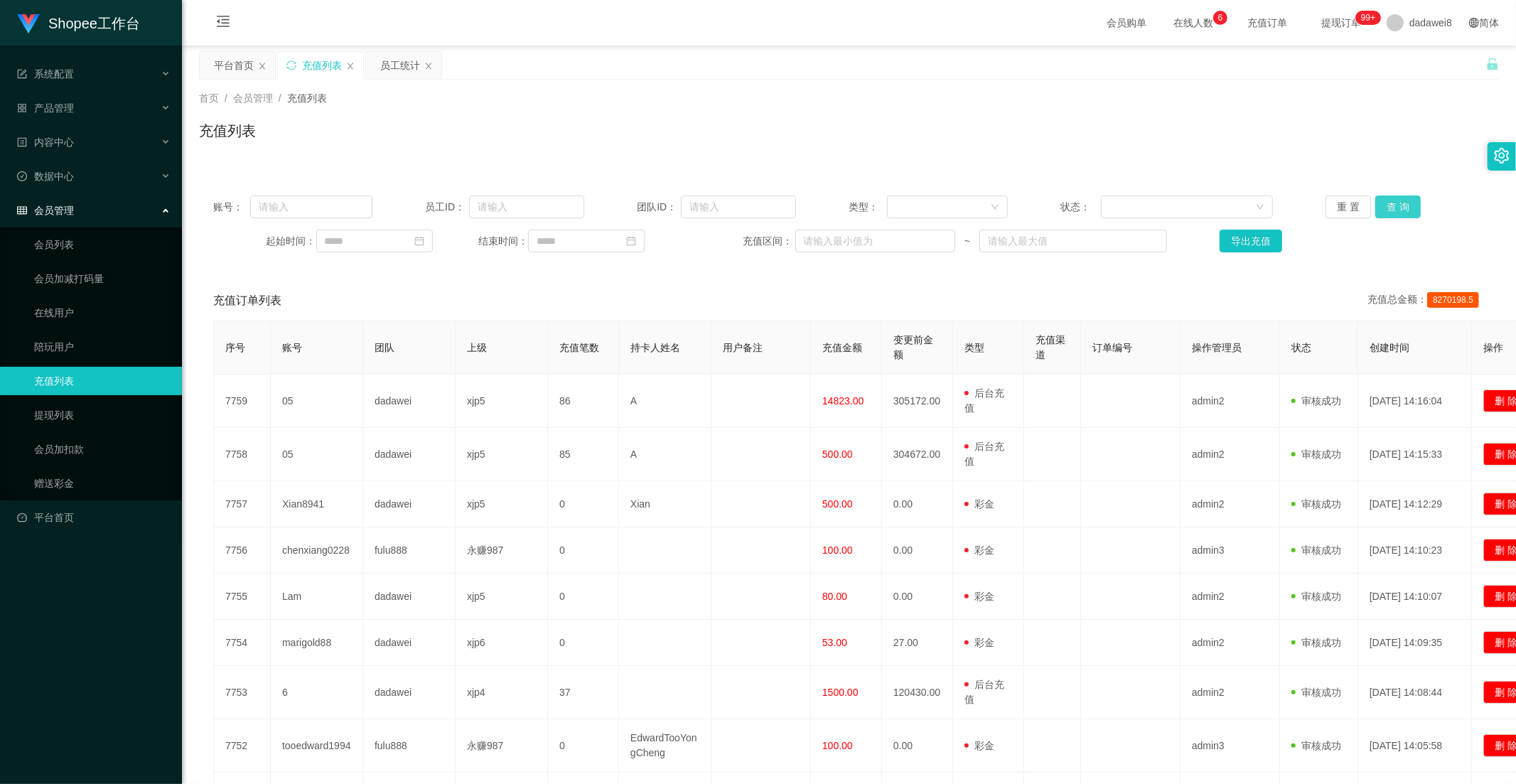
click at [1408, 210] on button "查 询" at bounding box center [1398, 207] width 45 height 23
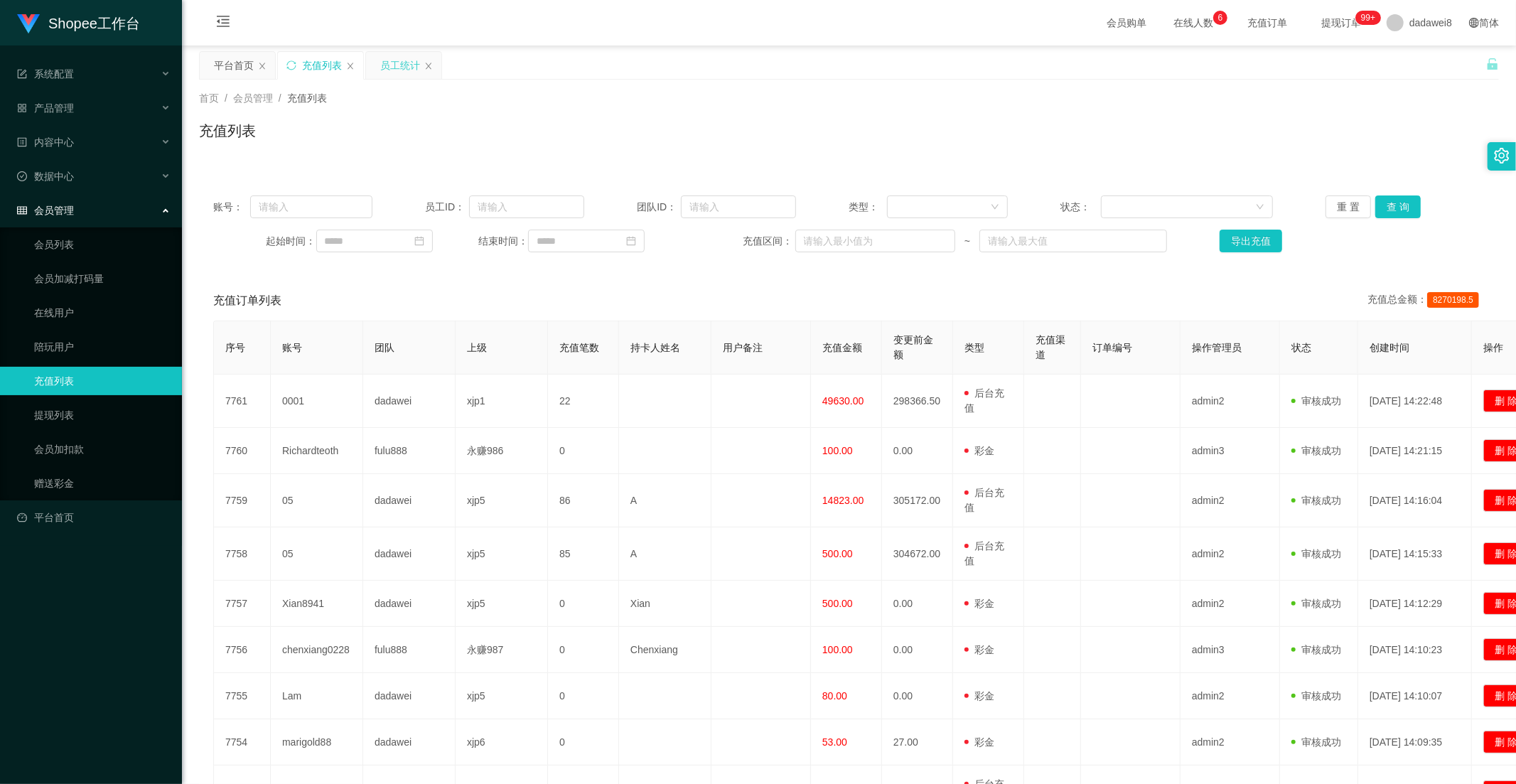
click at [395, 64] on div "员工统计" at bounding box center [400, 65] width 40 height 27
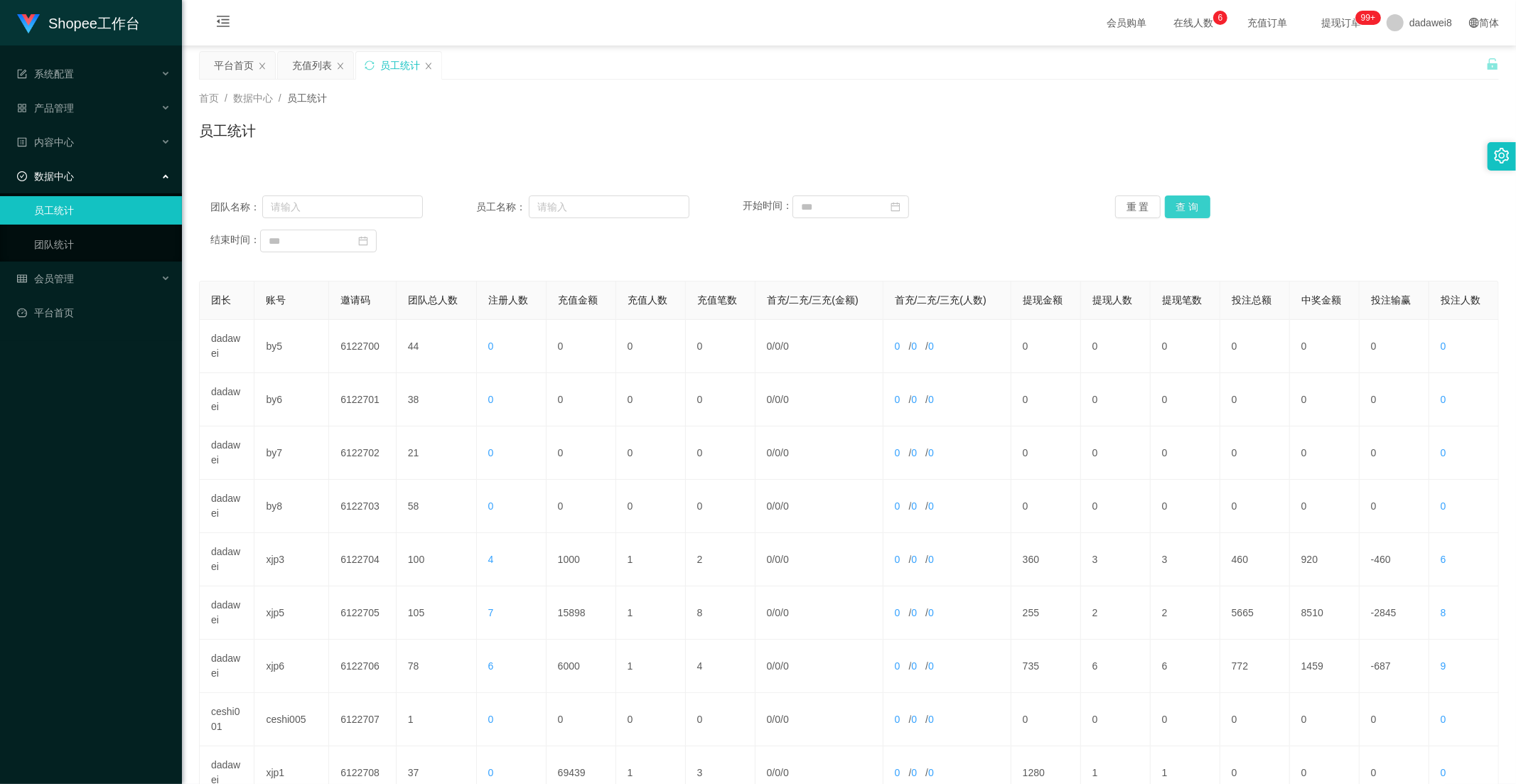
click at [1199, 211] on button "查 询" at bounding box center [1187, 207] width 45 height 23
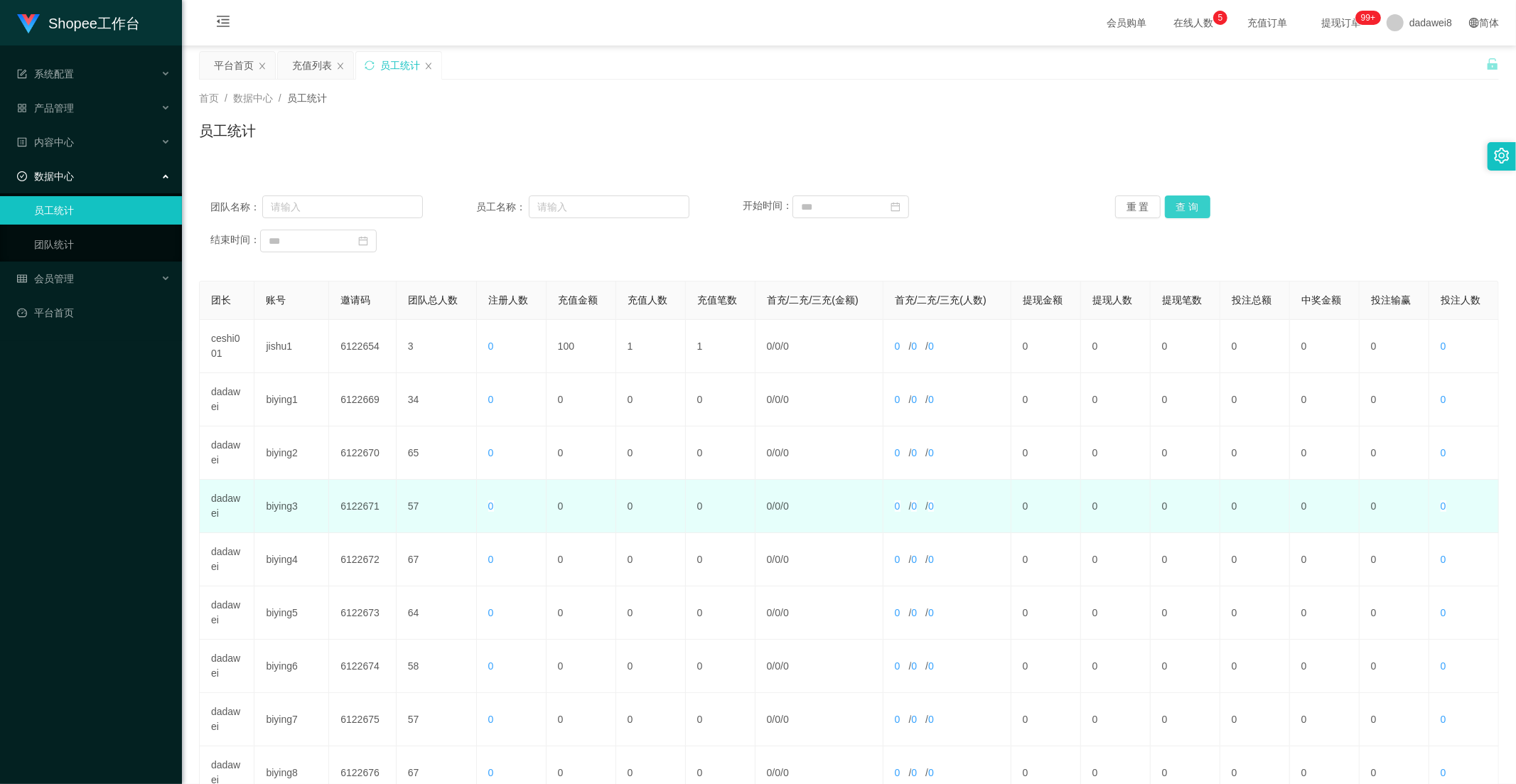
scroll to position [199, 0]
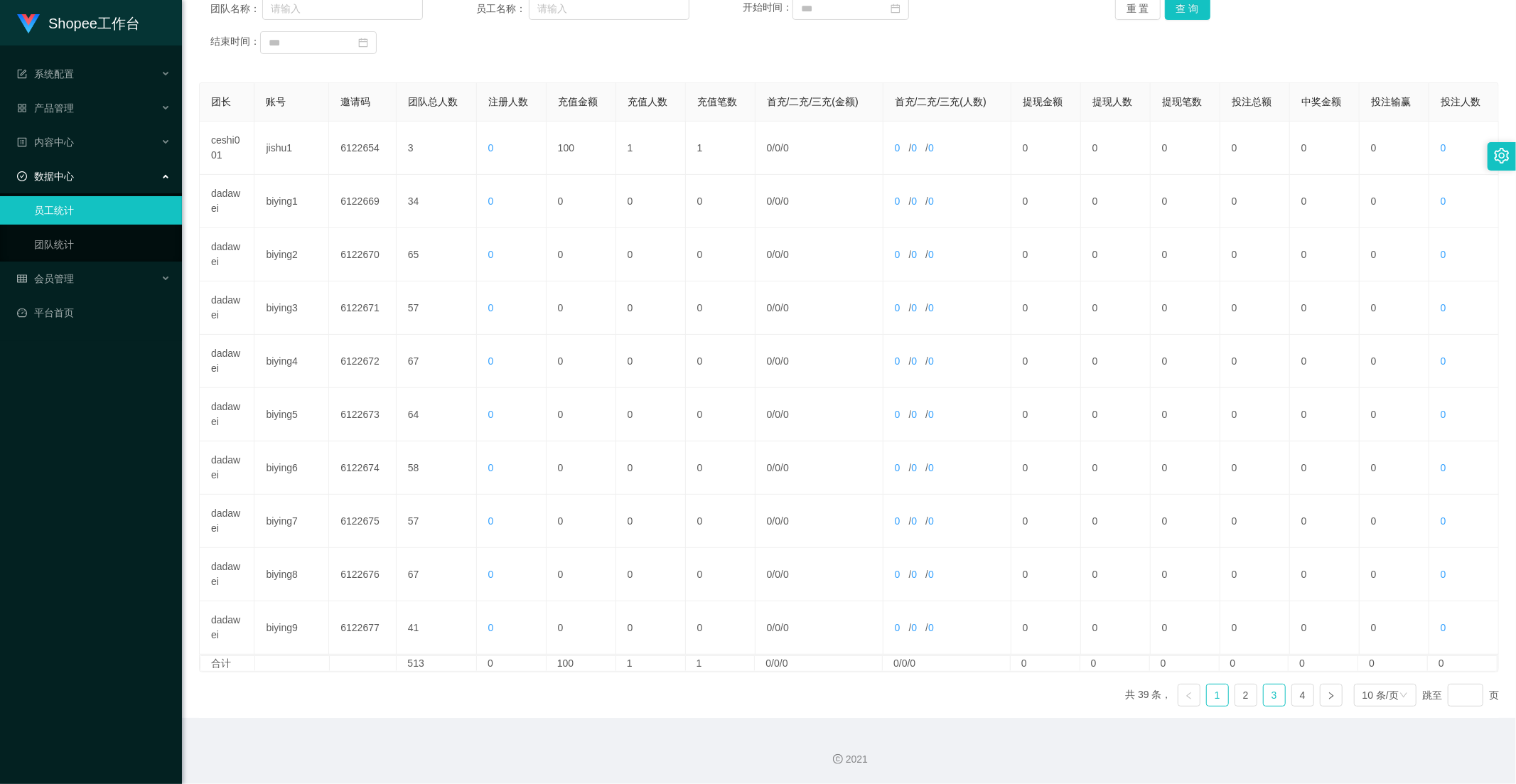
click at [1264, 698] on link "3" at bounding box center [1275, 694] width 21 height 21
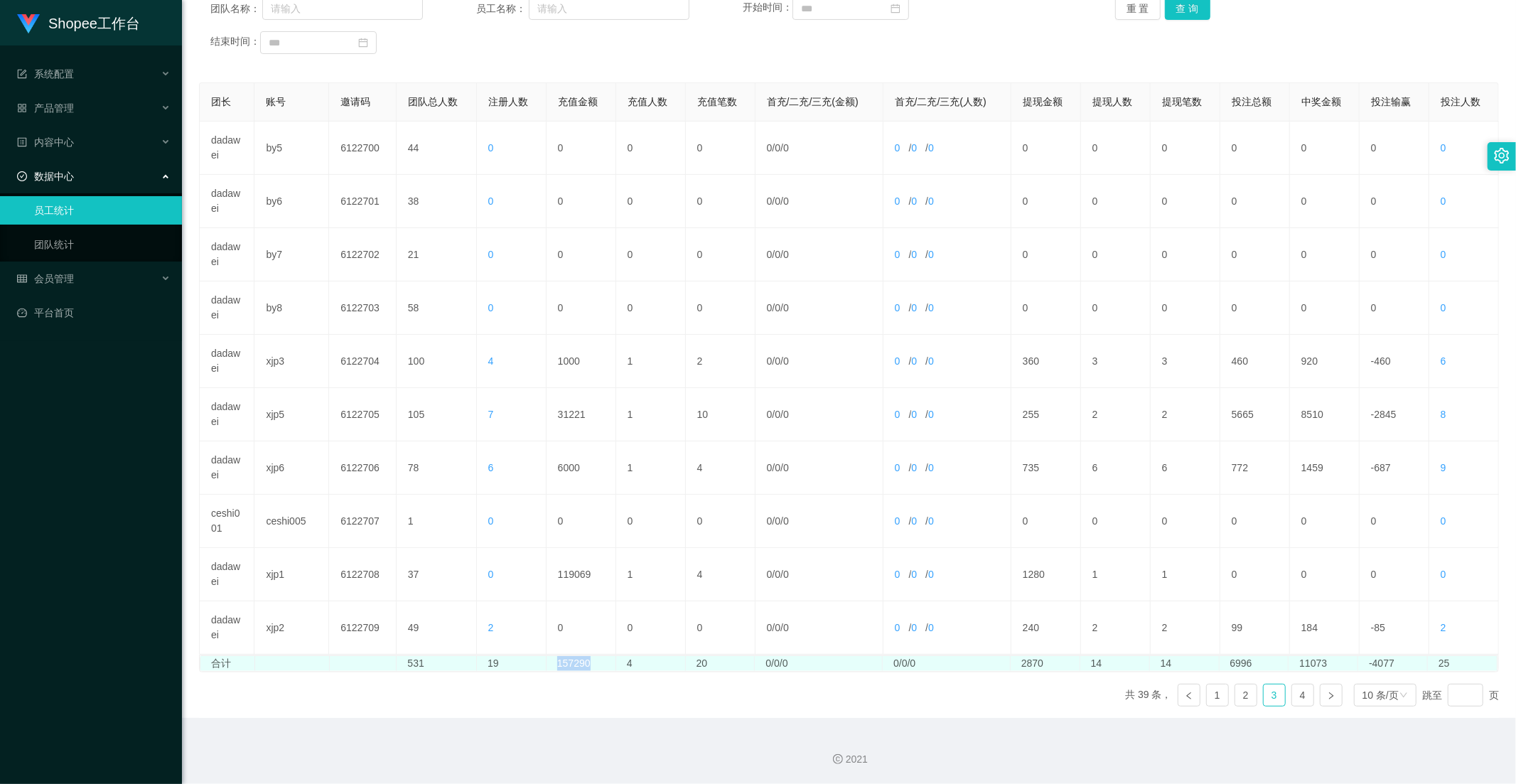
drag, startPoint x: 593, startPoint y: 660, endPoint x: 556, endPoint y: 659, distance: 37.0
click at [556, 659] on td "157290" at bounding box center [582, 663] width 69 height 15
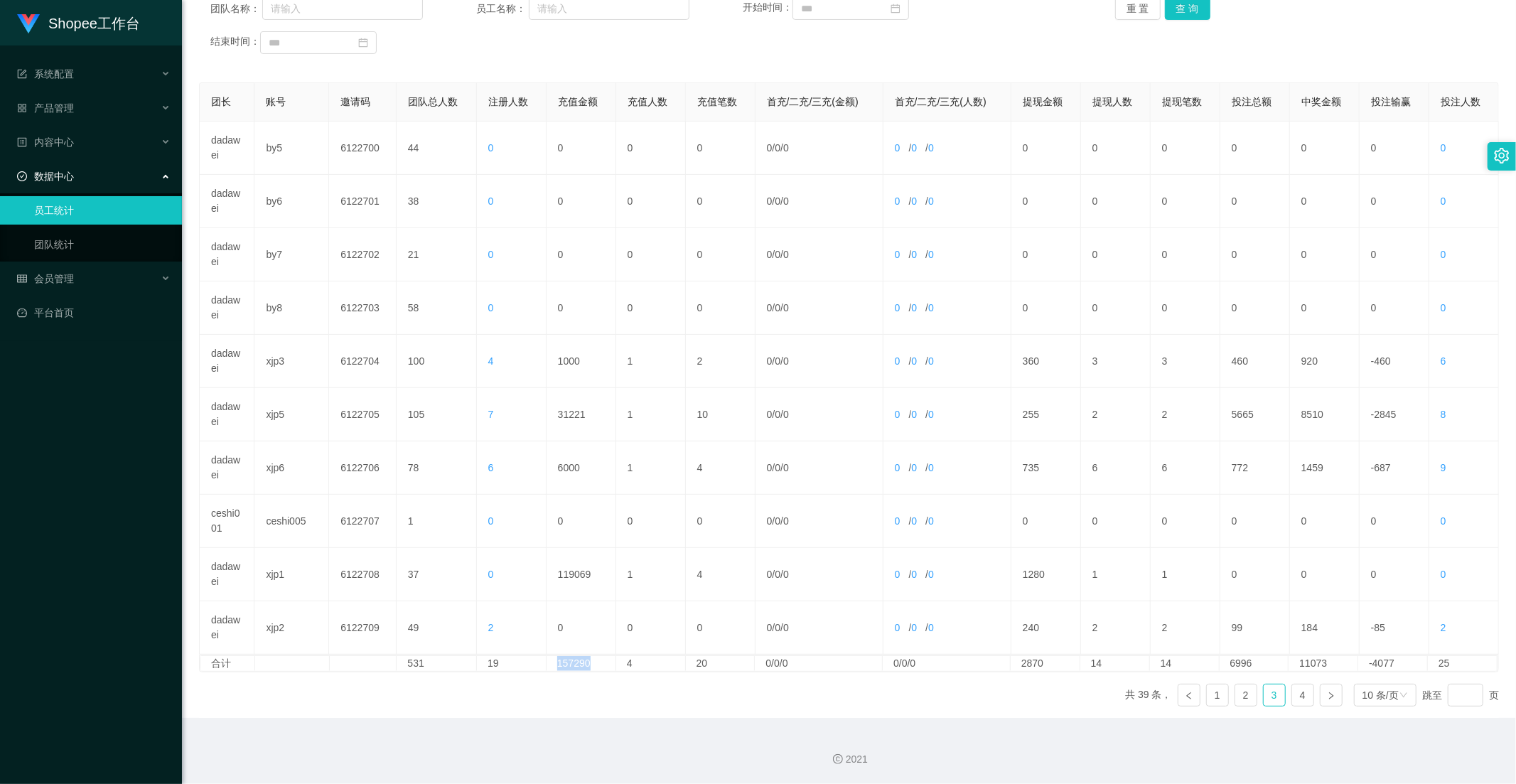
copy td "157290"
click at [1292, 688] on link "4" at bounding box center [1303, 694] width 21 height 21
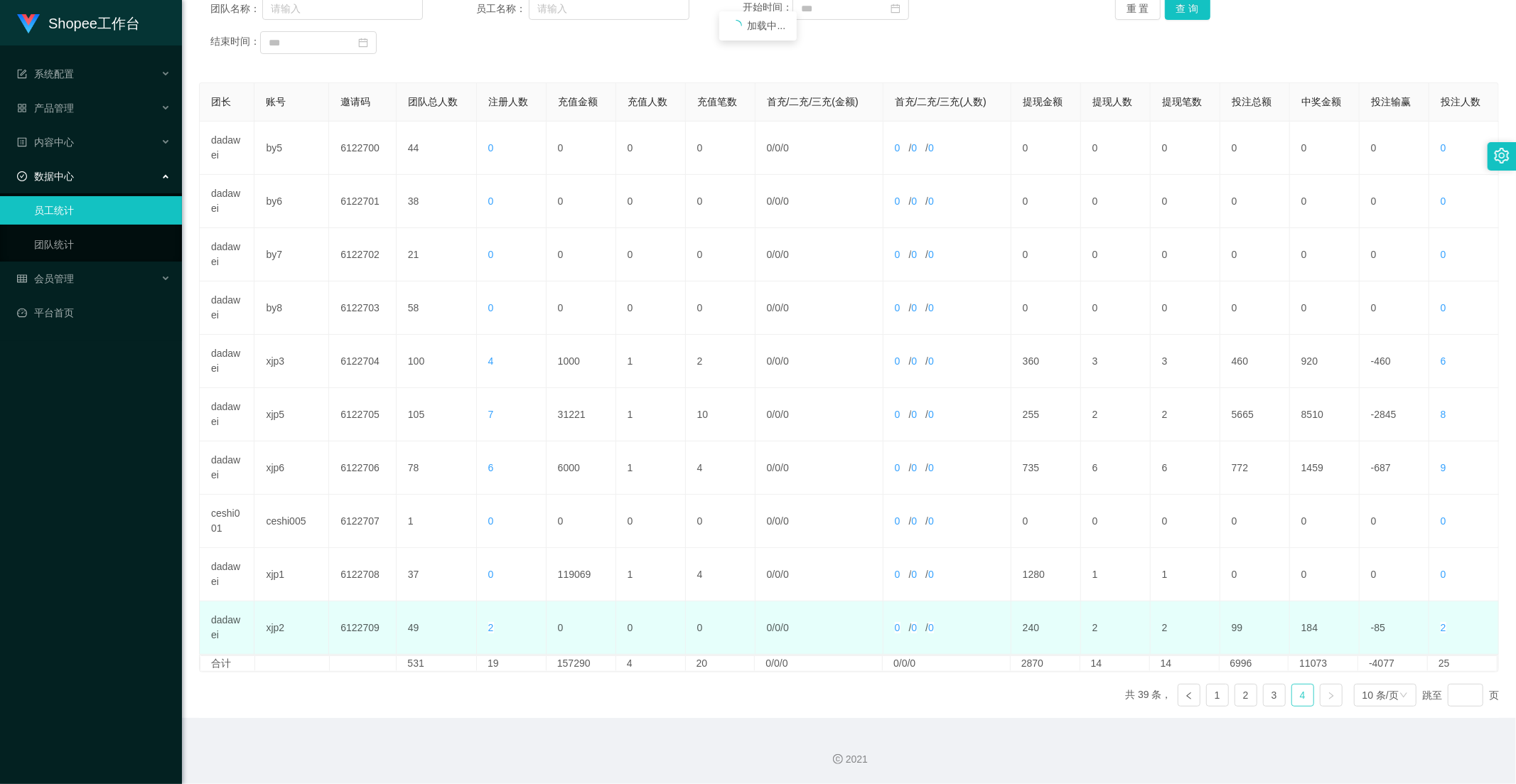
scroll to position [145, 0]
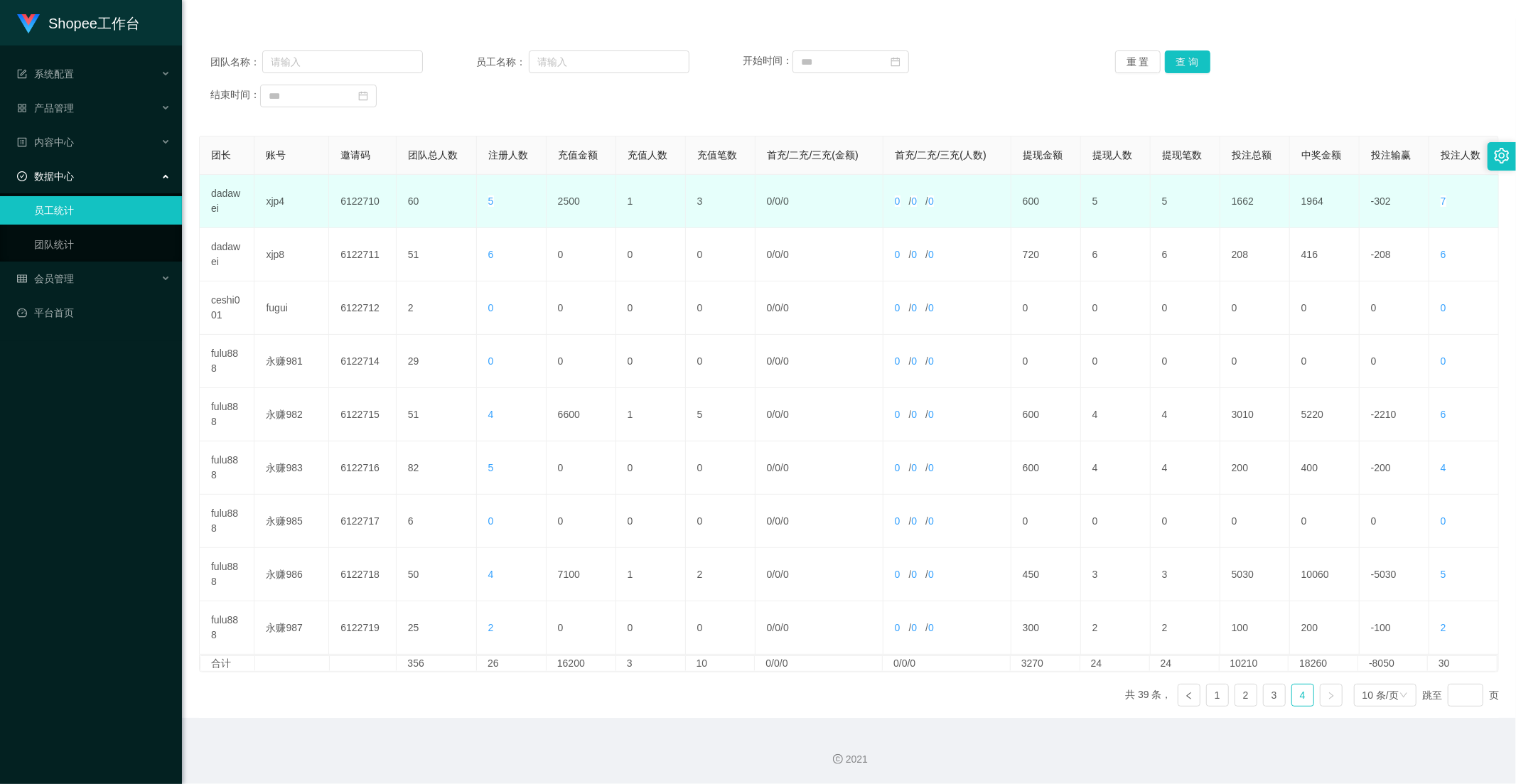
click at [555, 191] on td "2500" at bounding box center [582, 201] width 69 height 53
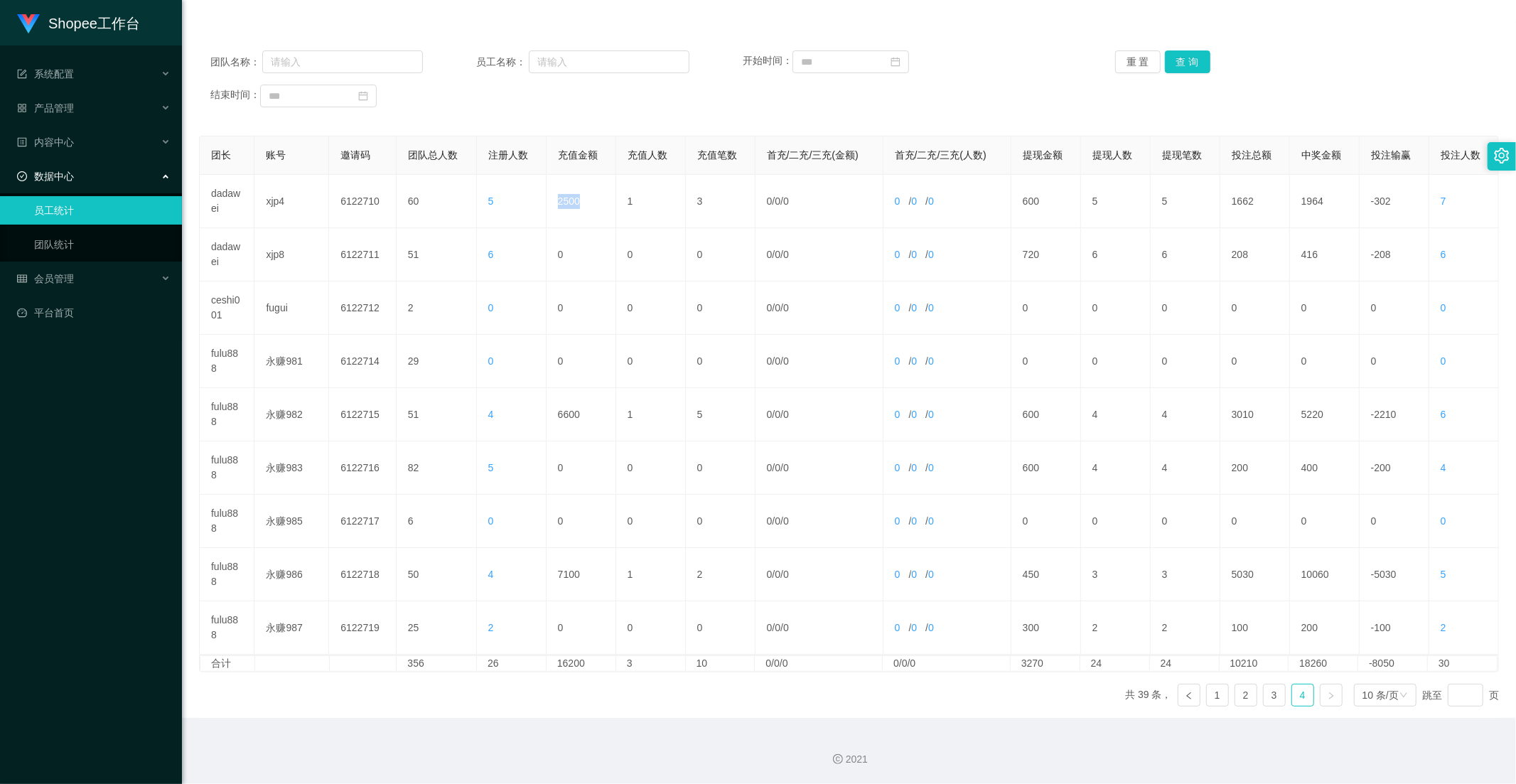
copy td "2500"
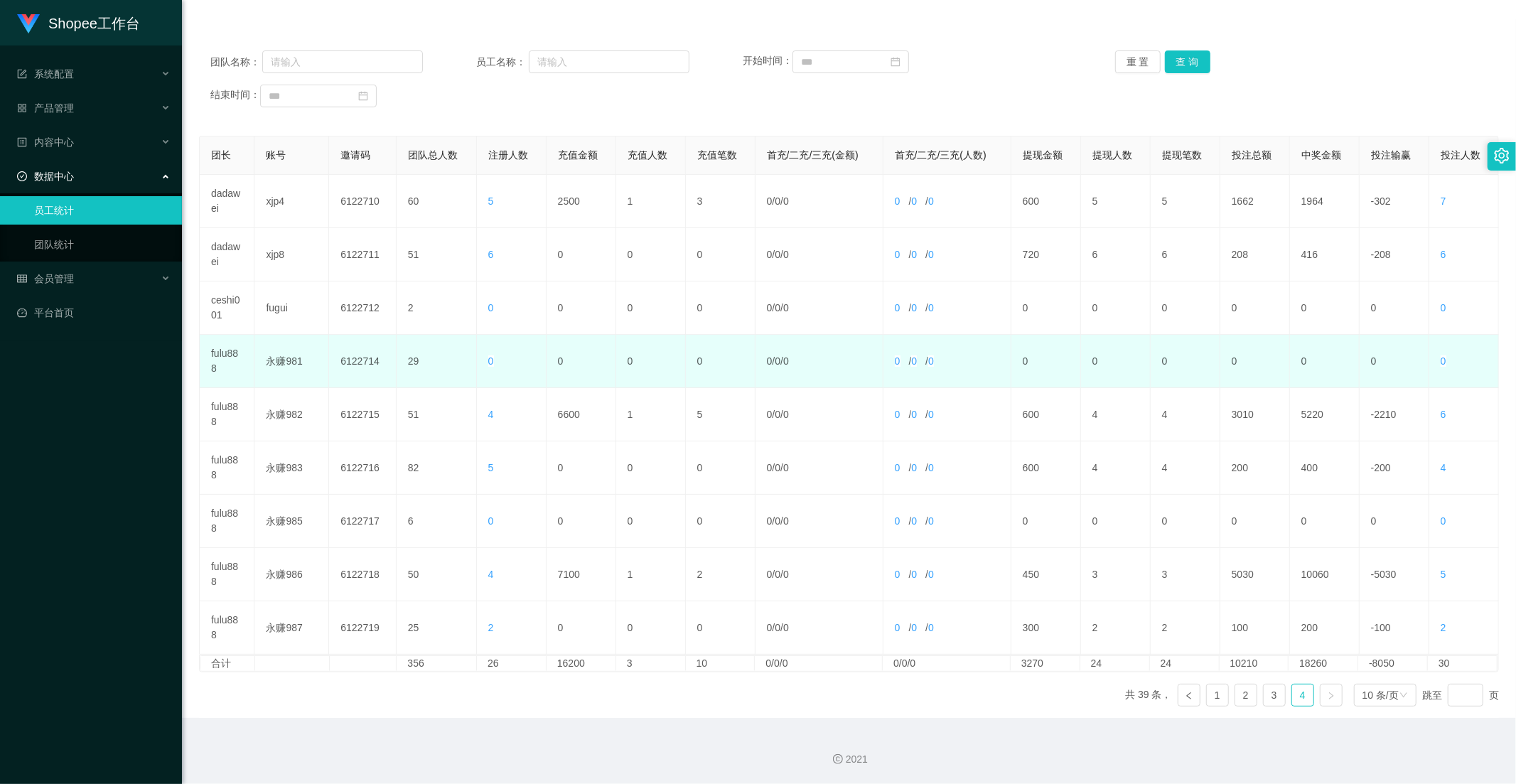
click at [606, 342] on td "0" at bounding box center [582, 362] width 69 height 53
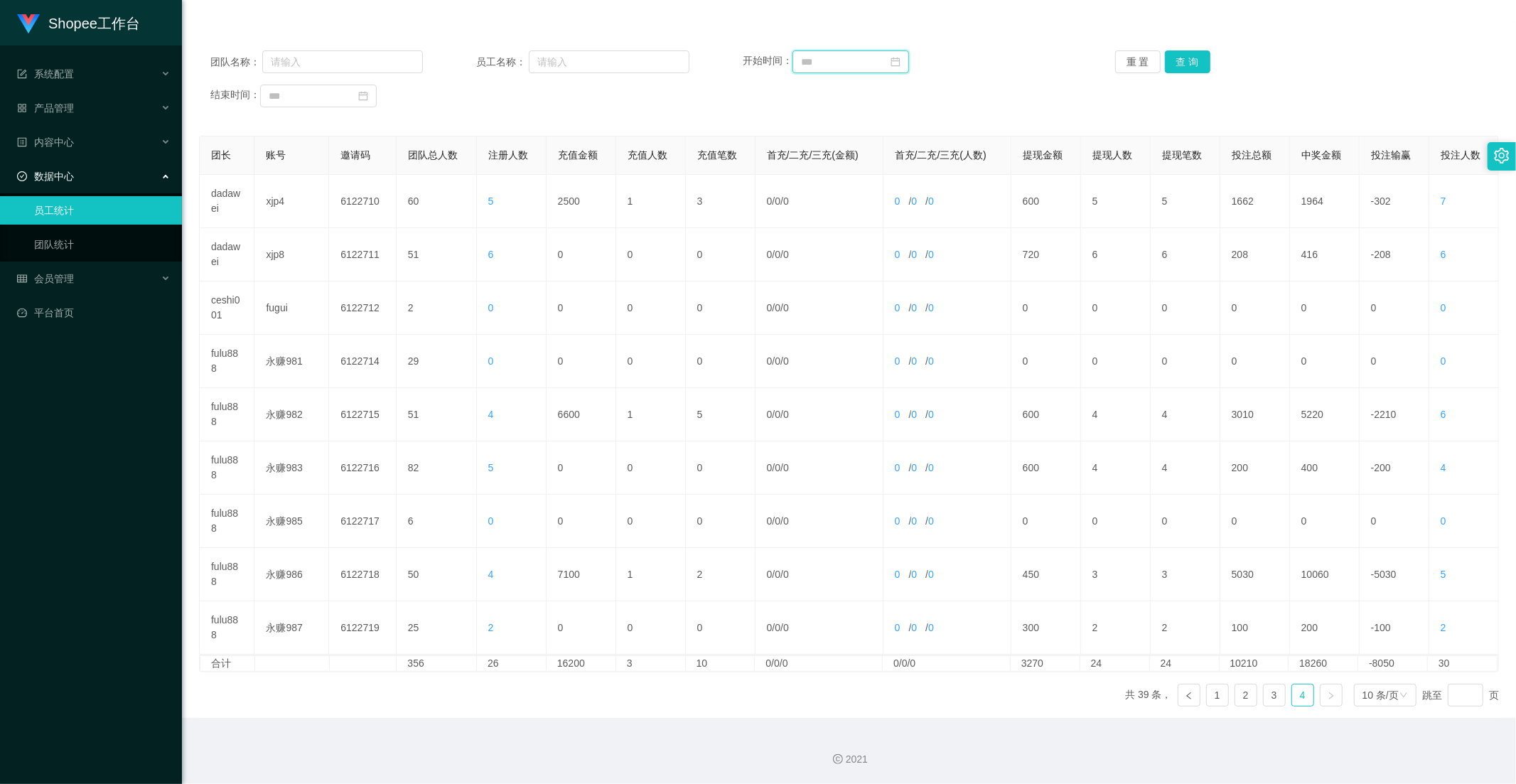
click at [856, 56] on input at bounding box center [850, 61] width 116 height 23
click at [916, 136] on div "1" at bounding box center [913, 139] width 17 height 17
type input "**********"
click at [382, 256] on div "29" at bounding box center [384, 258] width 17 height 17
type input "**********"
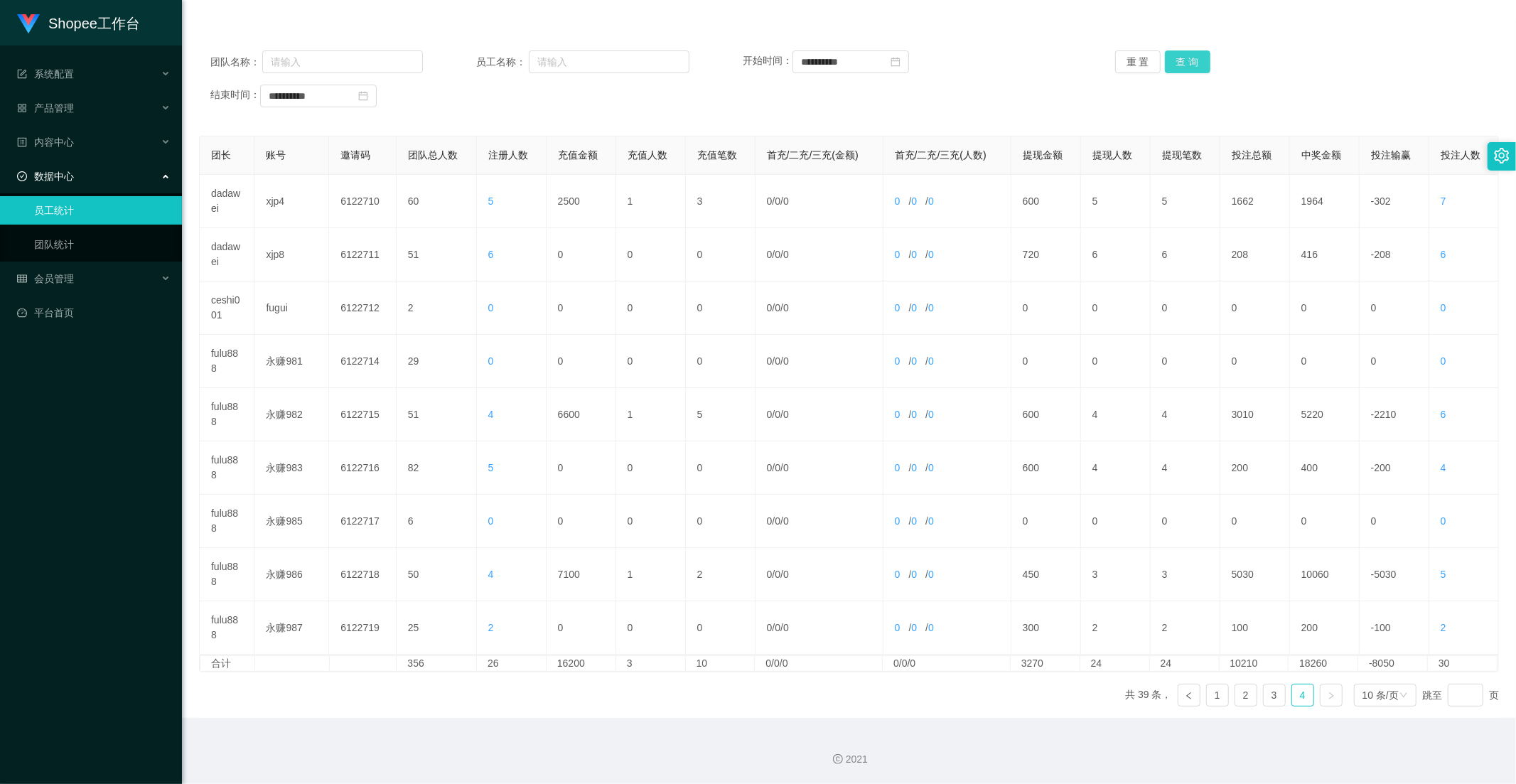
click at [1193, 56] on button "查 询" at bounding box center [1187, 61] width 45 height 23
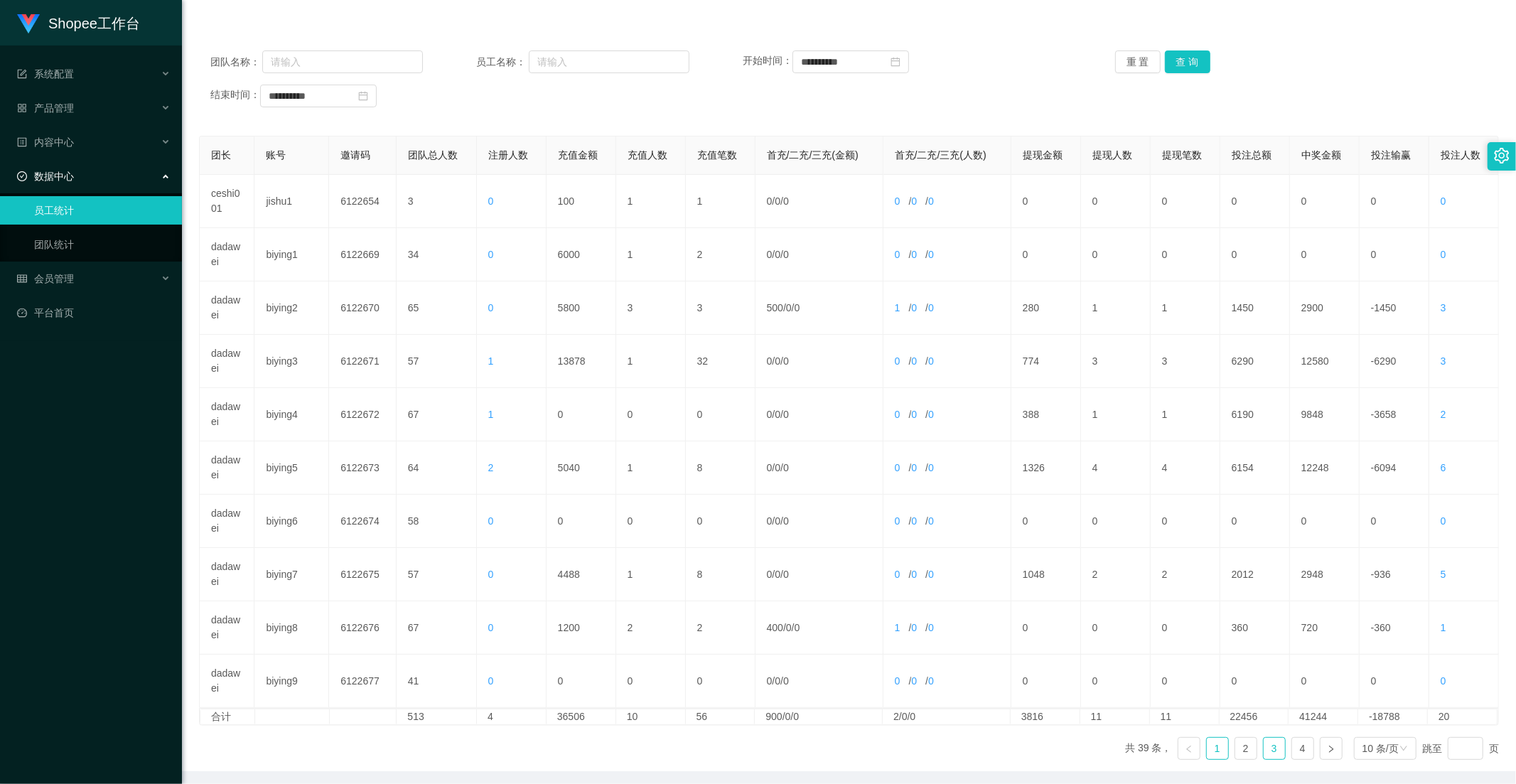
click at [1264, 749] on link "3" at bounding box center [1275, 748] width 21 height 21
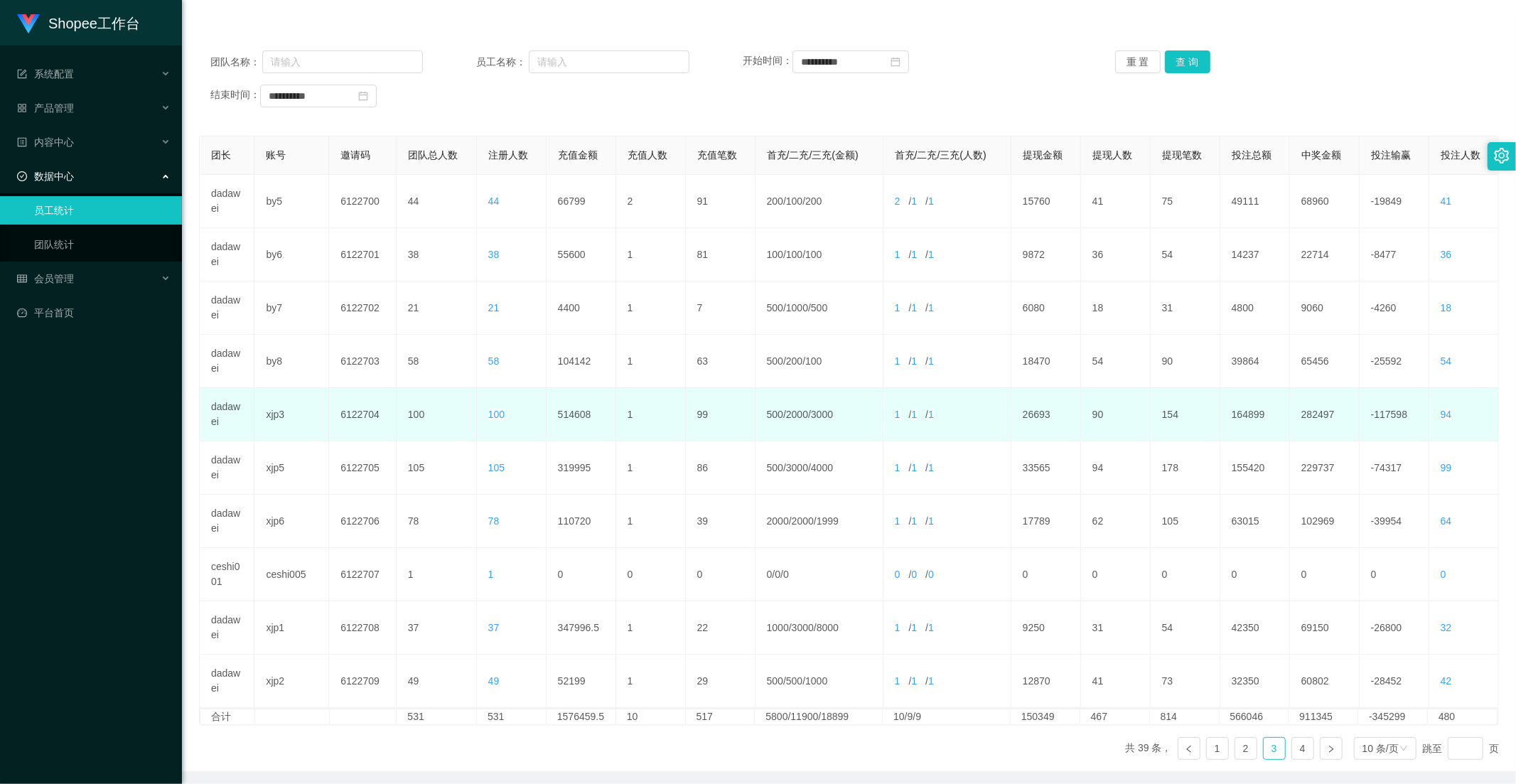
click at [577, 415] on td "514608" at bounding box center [582, 415] width 69 height 53
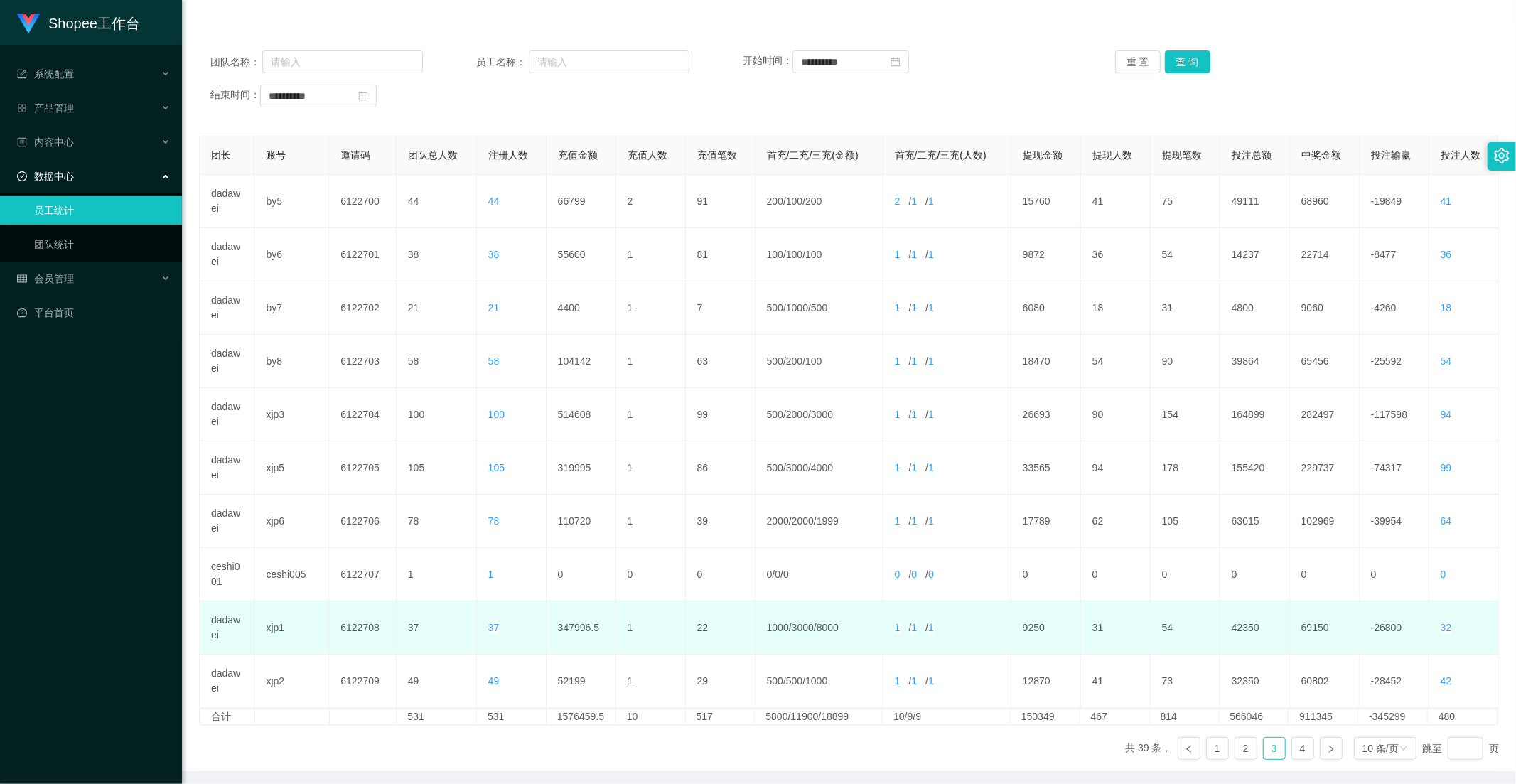
click at [573, 621] on td "347996.5" at bounding box center [582, 628] width 69 height 53
click at [529, 635] on td "37" at bounding box center [512, 628] width 69 height 53
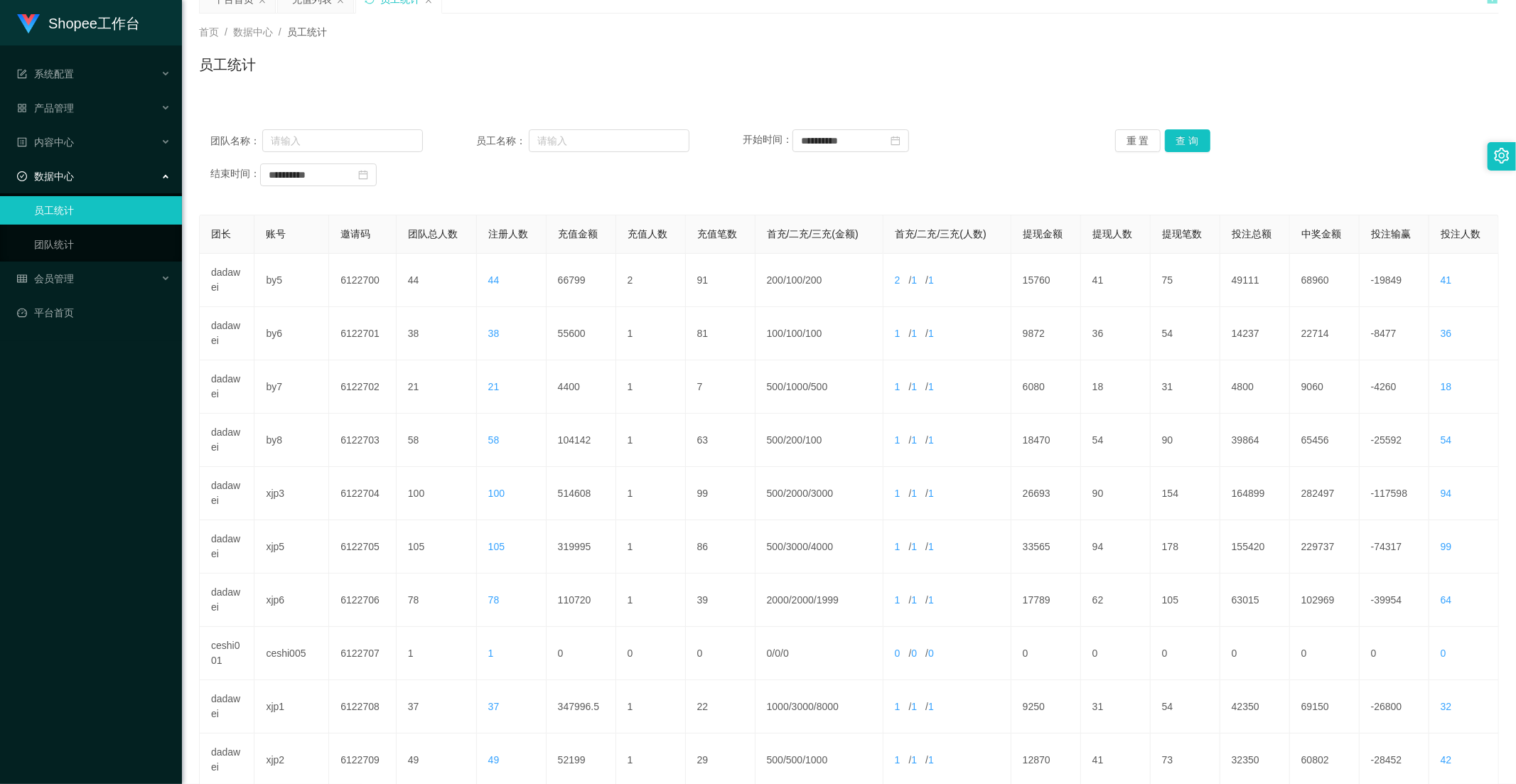
scroll to position [0, 0]
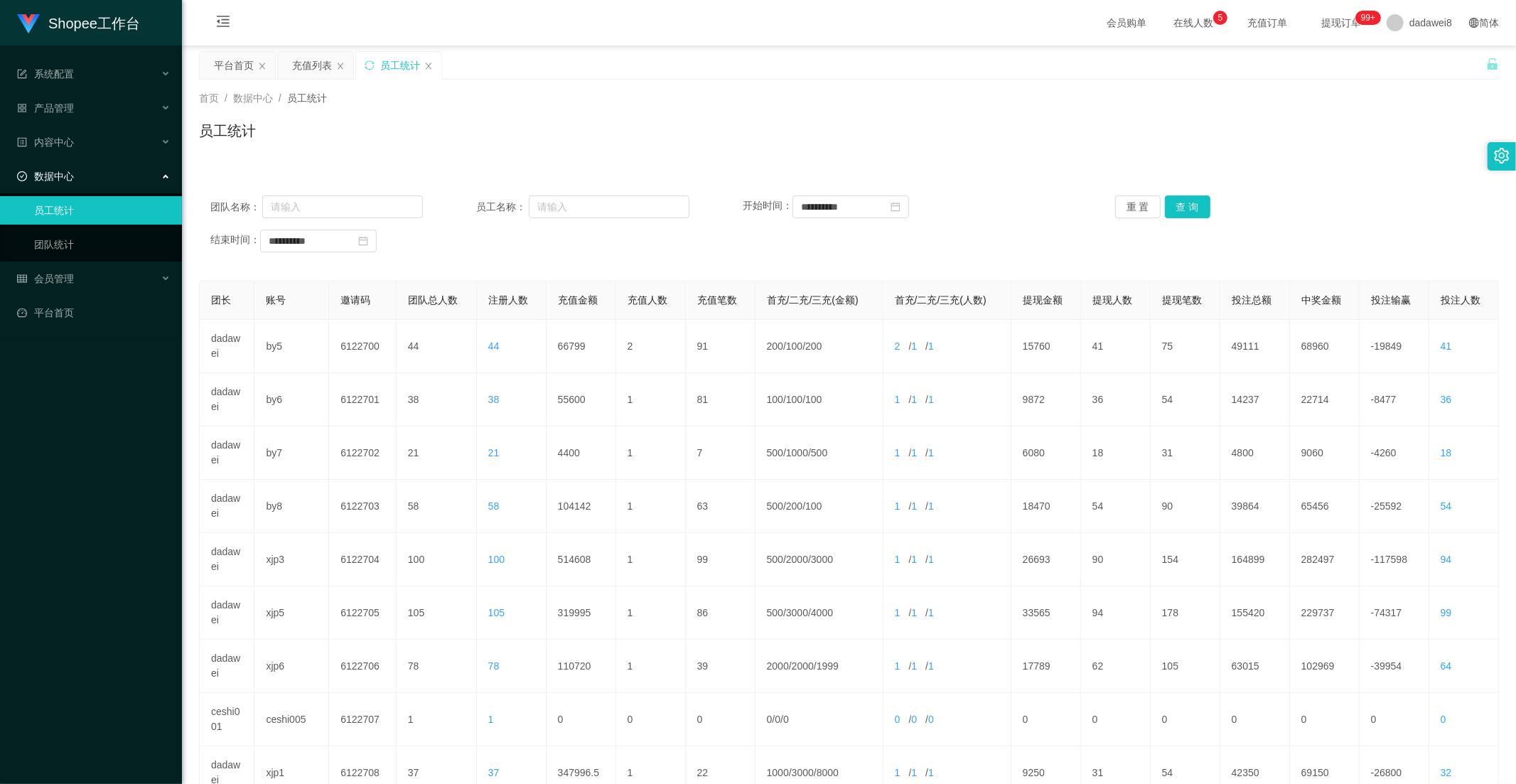
drag, startPoint x: 325, startPoint y: 61, endPoint x: 419, endPoint y: 95, distance: 100.0
click at [325, 61] on div "充值列表" at bounding box center [312, 65] width 40 height 27
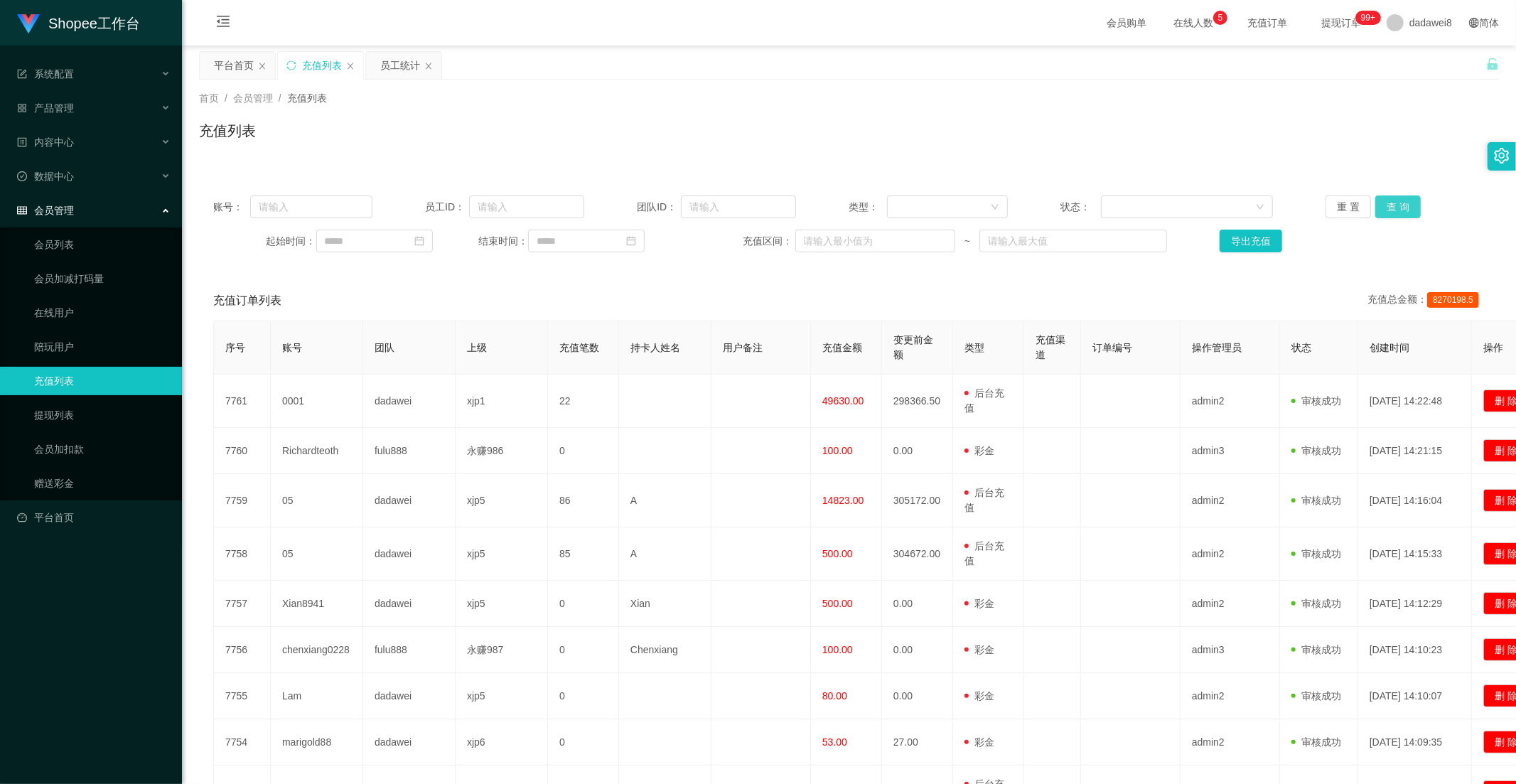
click at [1397, 216] on button "查 询" at bounding box center [1398, 207] width 45 height 23
